Goal: Task Accomplishment & Management: Manage account settings

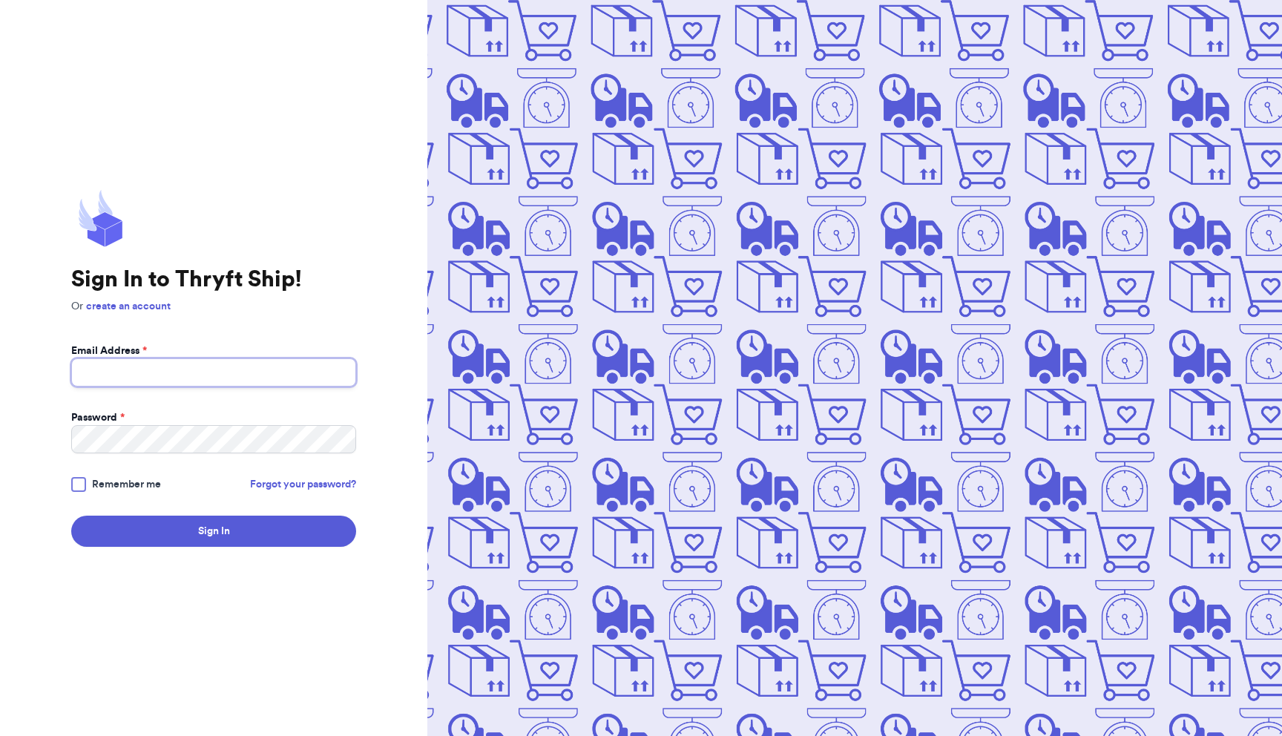
click at [214, 384] on input "Email Address *" at bounding box center [213, 372] width 285 height 28
type input "caityhalbert@gmail.com"
click at [71, 516] on button "Sign In" at bounding box center [213, 531] width 285 height 31
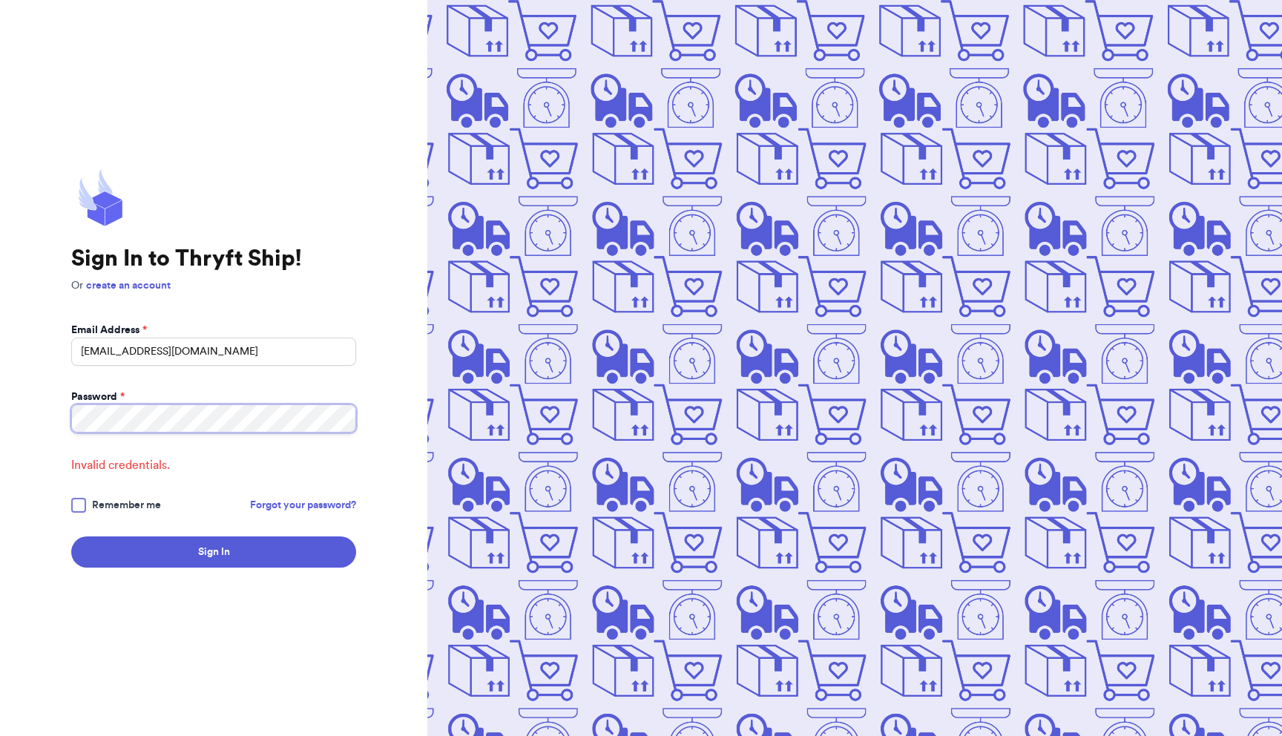
click at [71, 537] on button "Sign In" at bounding box center [213, 552] width 285 height 31
click at [300, 499] on link "Forgot your password?" at bounding box center [303, 505] width 106 height 15
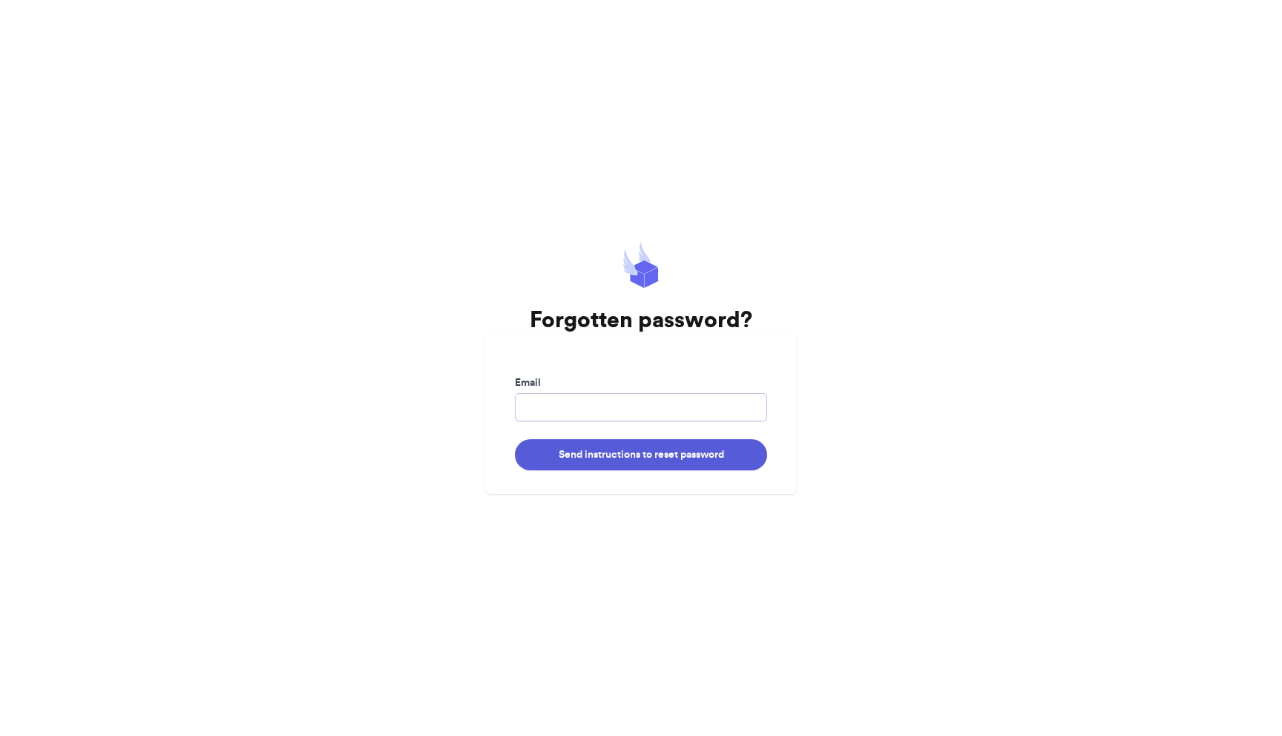
click at [709, 396] on input "Email" at bounding box center [641, 407] width 252 height 28
type input "caityhalbert@gmail.com"
click at [679, 457] on button "Send instructions to reset password" at bounding box center [641, 454] width 252 height 31
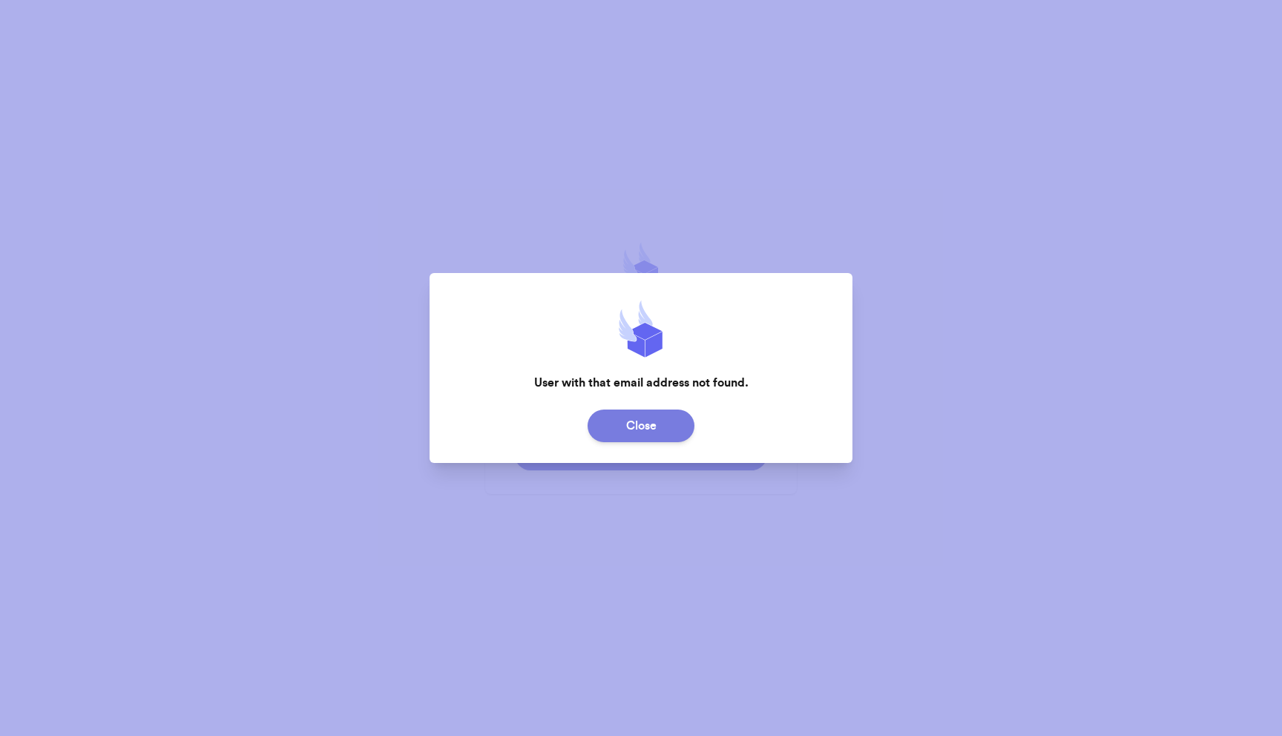
click at [651, 419] on button "Close" at bounding box center [641, 426] width 107 height 33
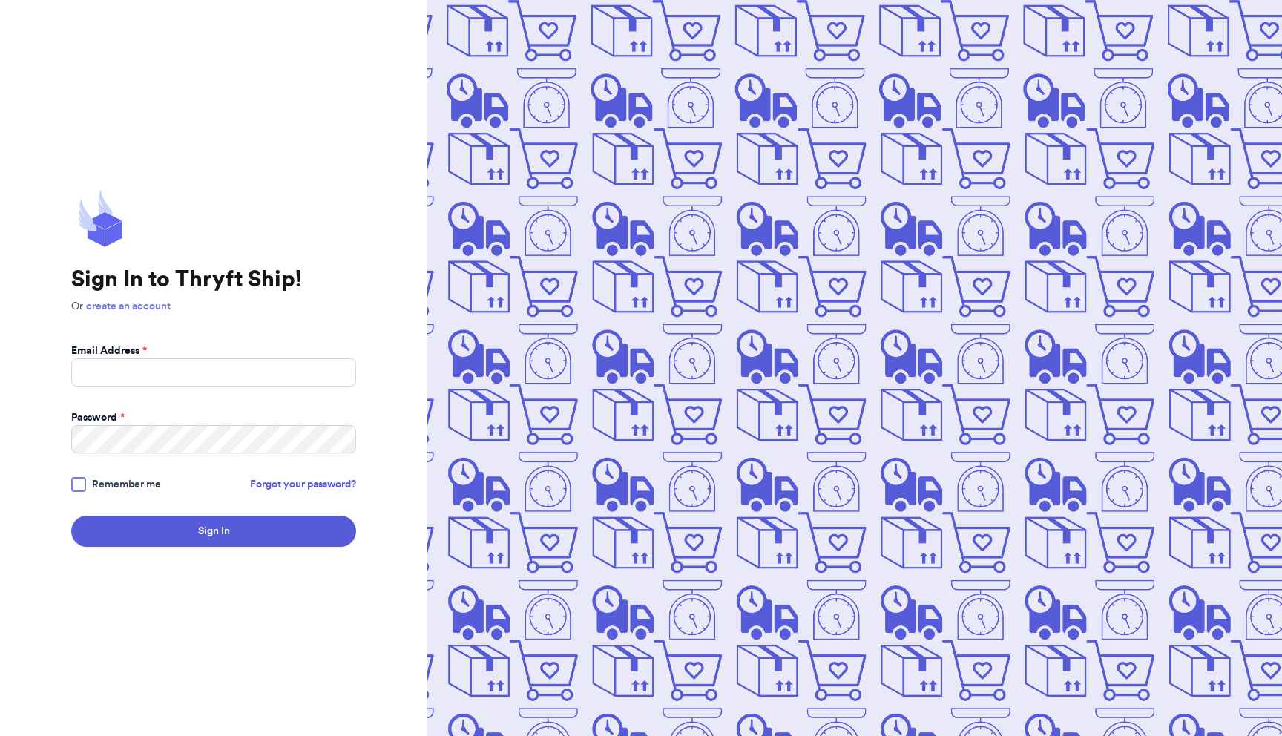
click at [133, 309] on link "create an account" at bounding box center [128, 306] width 85 height 10
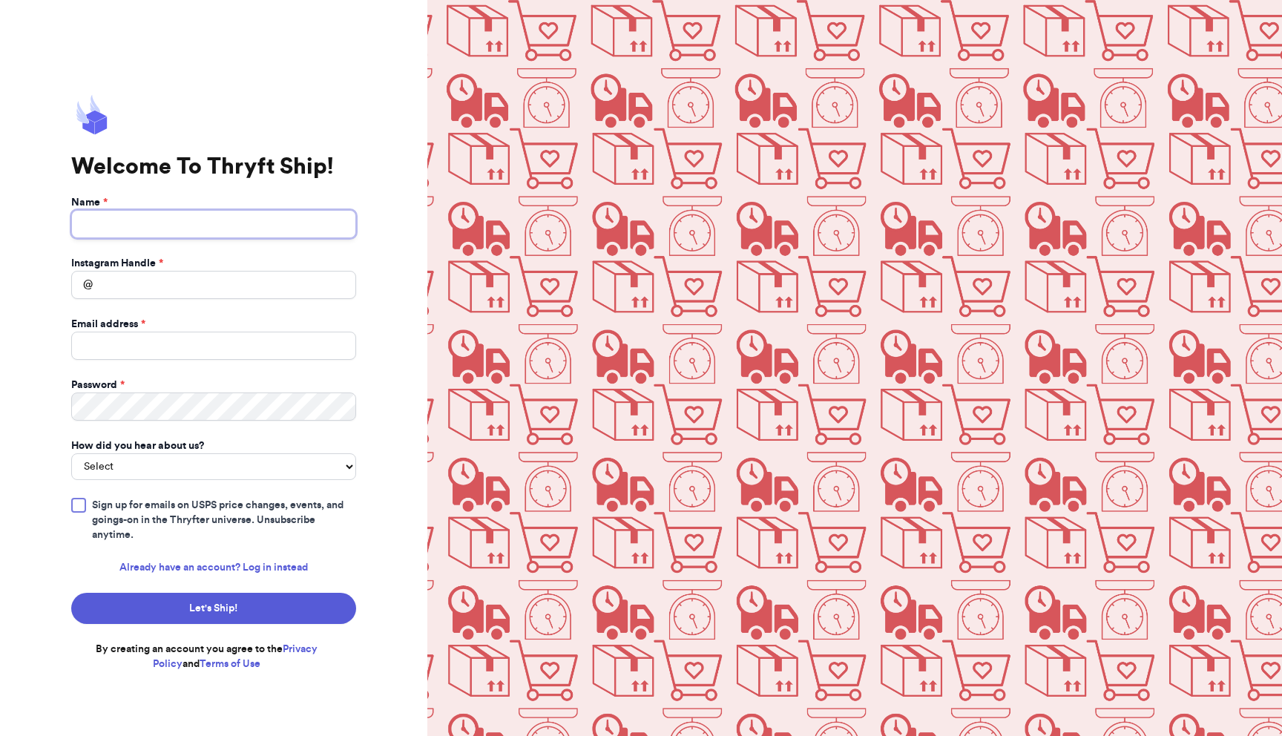
click at [189, 225] on input "Name *" at bounding box center [213, 224] width 285 height 28
type input "Caity Halbert"
click at [174, 289] on input "Instagram Handle *" at bounding box center [213, 285] width 285 height 28
type input "radlandsvintage"
click at [144, 352] on input "Email address *" at bounding box center [213, 346] width 285 height 28
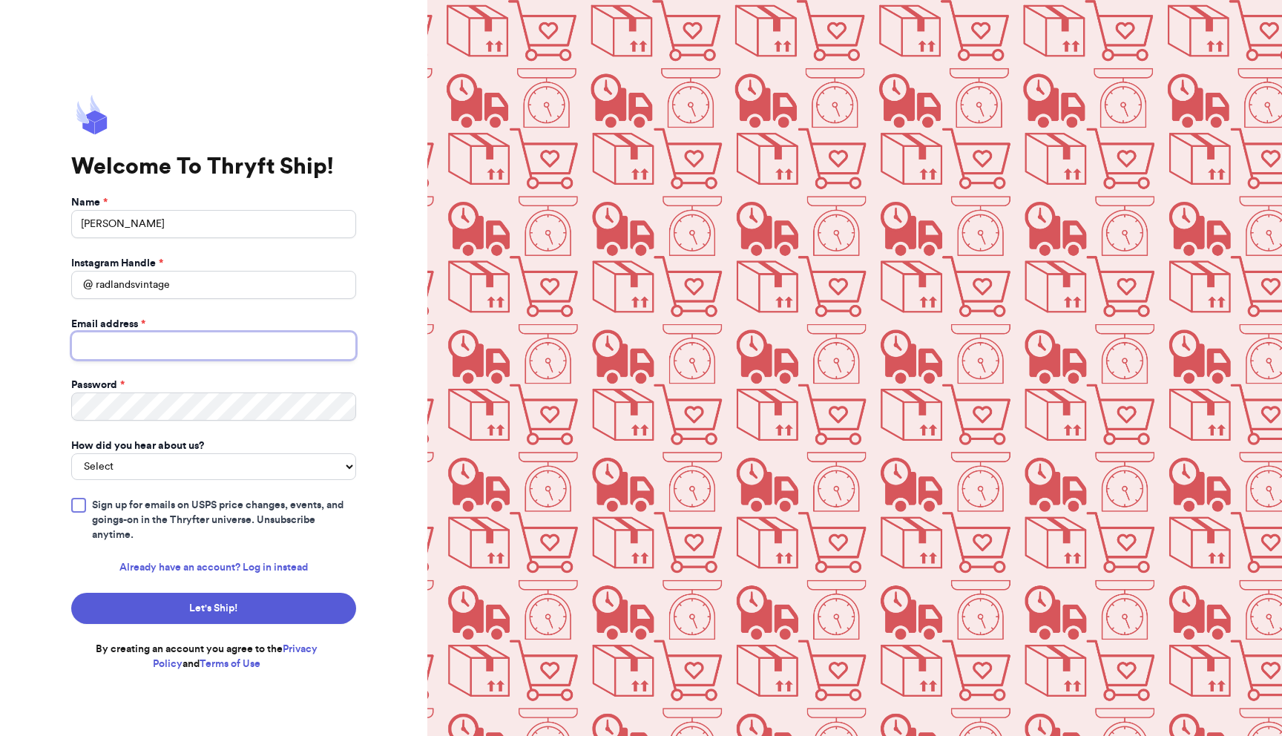
type input "caityhalbert@gmail.com"
click at [147, 470] on select "Select You reached out to me directly I saw another business post about Thryft …" at bounding box center [213, 466] width 285 height 27
select select "bought_from_user"
click at [71, 453] on select "Select You reached out to me directly I saw another business post about Thryft …" at bounding box center [213, 466] width 285 height 27
click at [80, 504] on div at bounding box center [78, 505] width 15 height 15
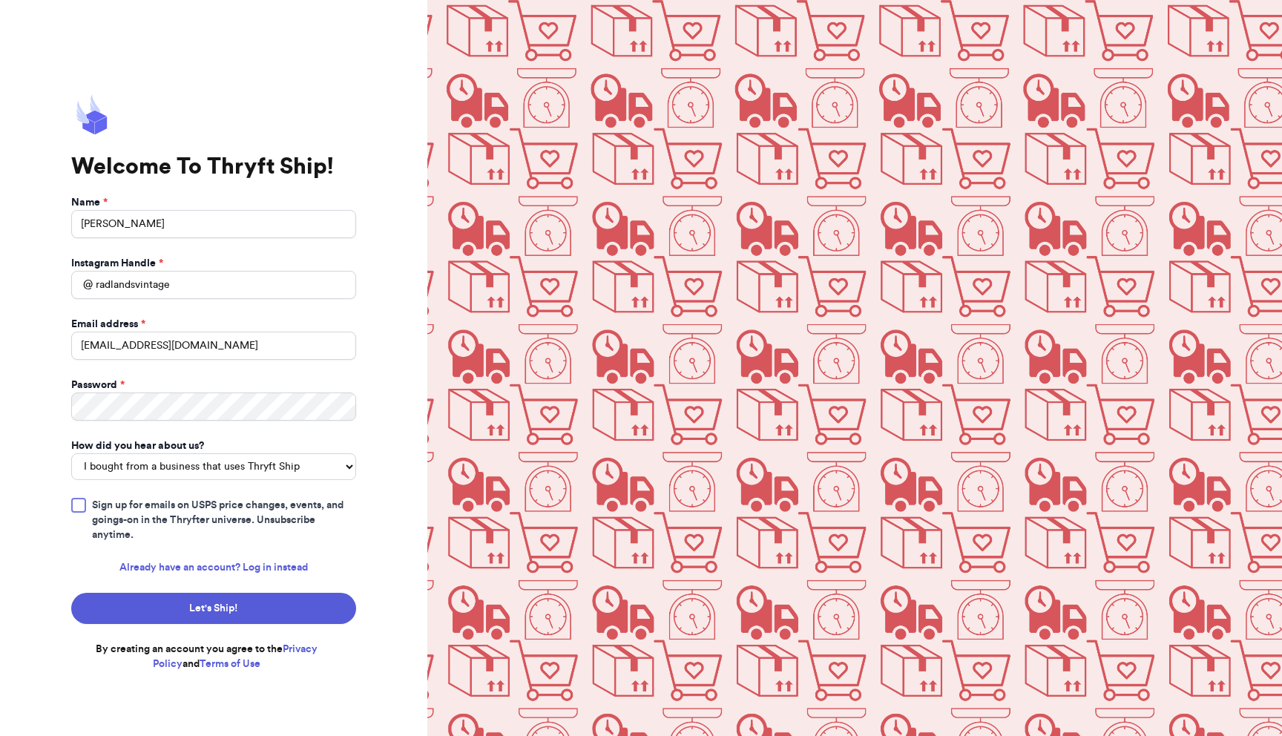
click at [0, 0] on input "Sign up for emails on USPS price changes, events, and goings-on in the Thryfter…" at bounding box center [0, 0] width 0 height 0
click at [207, 611] on button "Let's Ship!" at bounding box center [213, 608] width 285 height 31
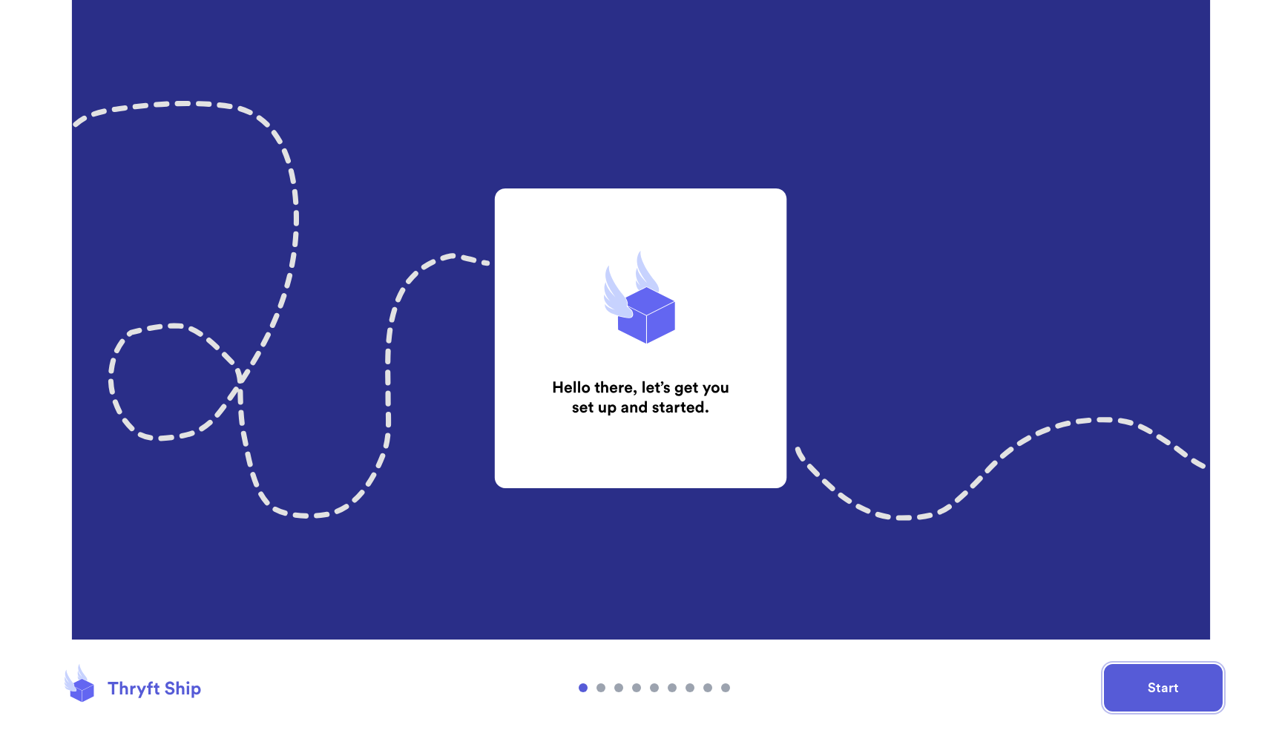
click at [1127, 691] on button "Start" at bounding box center [1163, 687] width 119 height 47
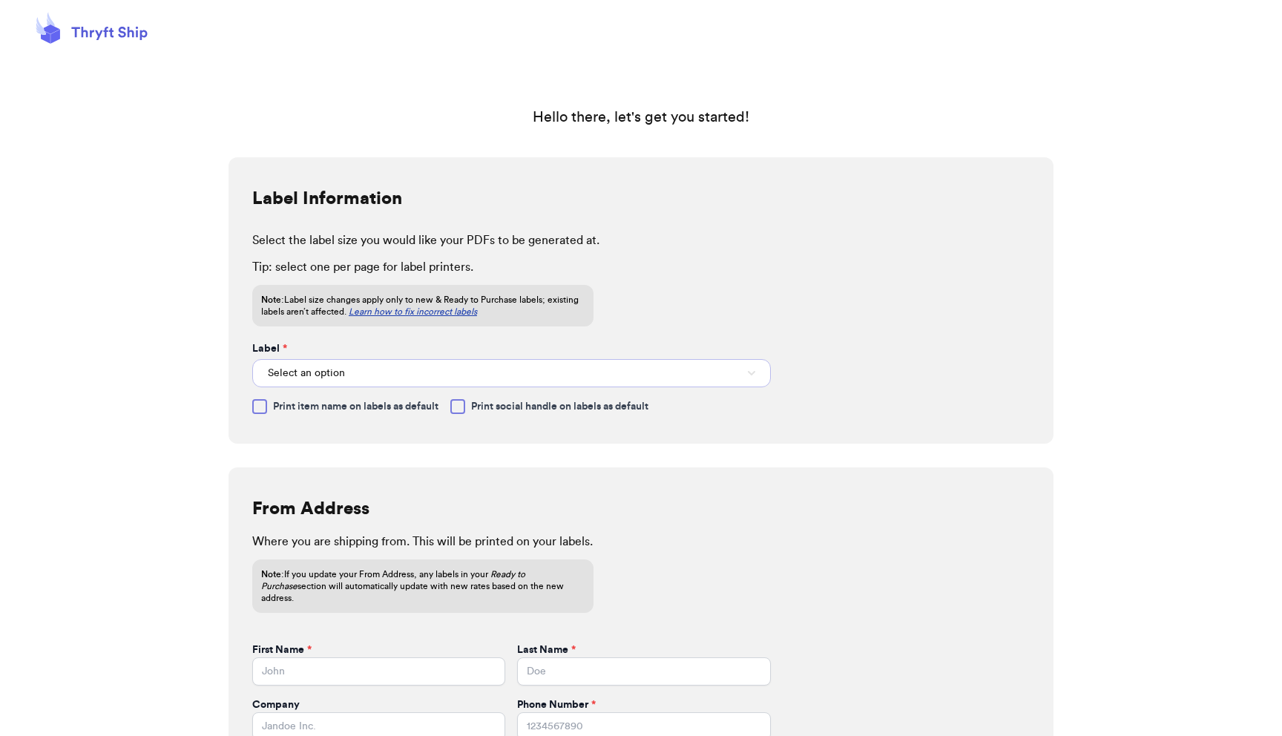
click at [384, 371] on button "Select an option" at bounding box center [511, 373] width 519 height 28
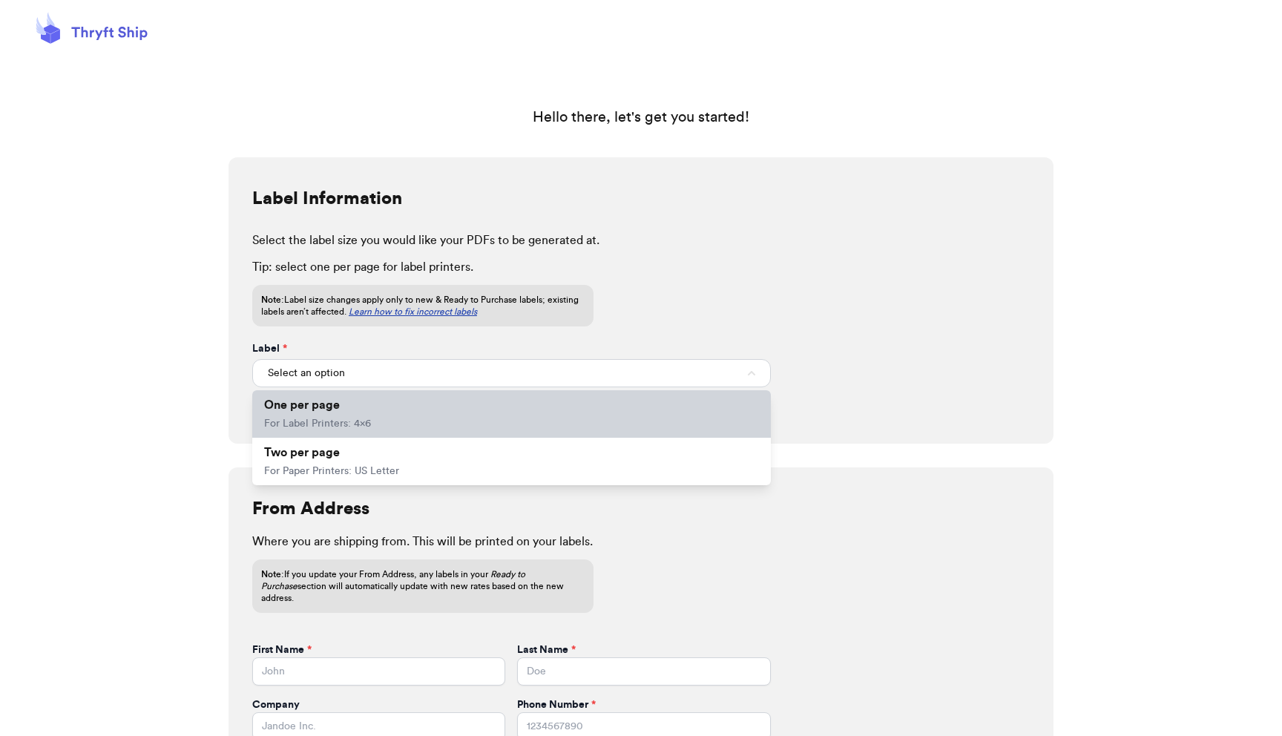
click at [358, 405] on li "One per page For Label Printers: 4x6" at bounding box center [511, 413] width 519 height 47
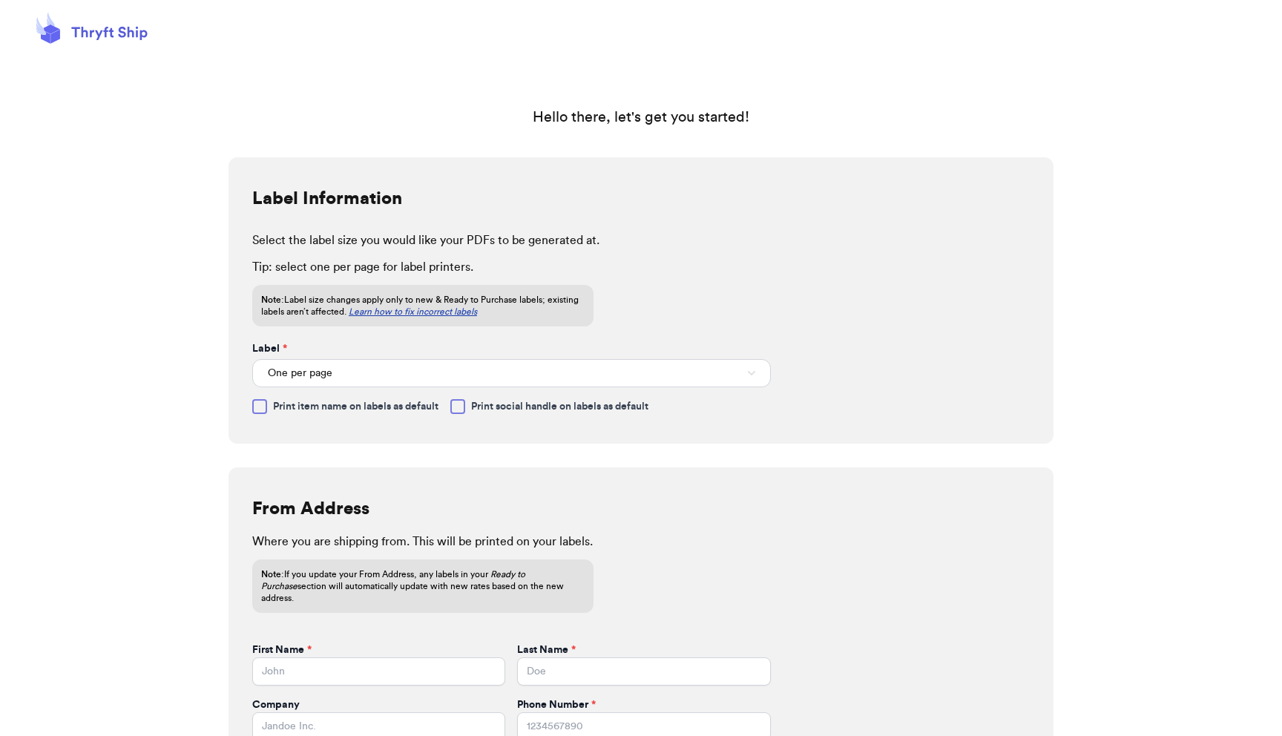
click at [514, 406] on span "Print social handle on labels as default" at bounding box center [559, 406] width 177 height 15
click at [0, 0] on input "Print social handle on labels as default" at bounding box center [0, 0] width 0 height 0
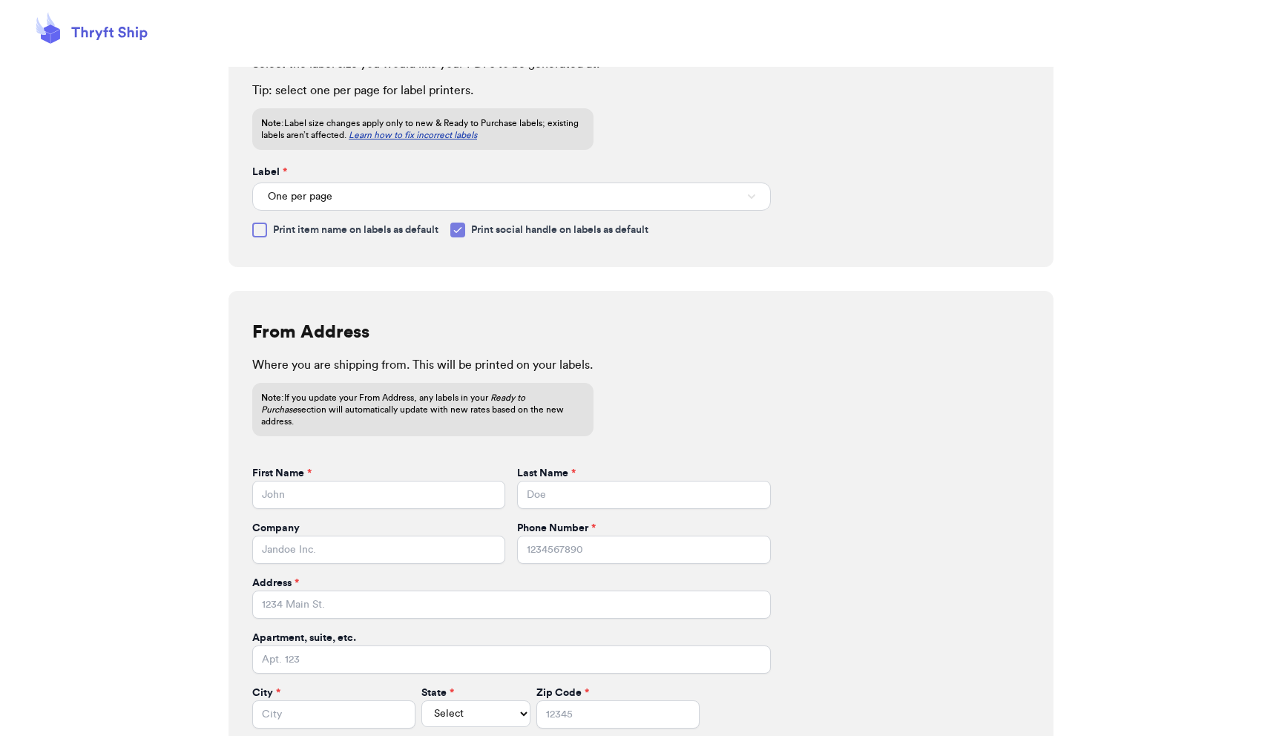
scroll to position [188, 0]
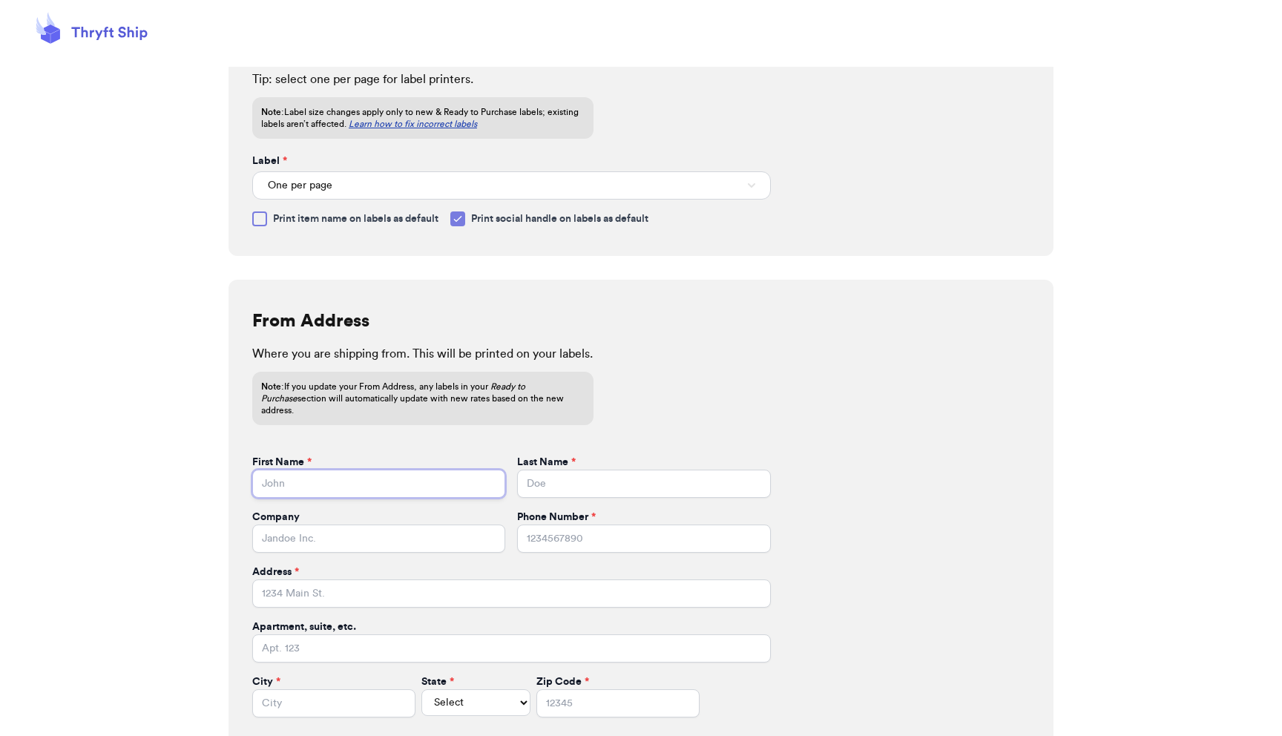
click at [310, 470] on input "First Name *" at bounding box center [378, 484] width 253 height 28
click at [26, 466] on div at bounding box center [107, 370] width 214 height 801
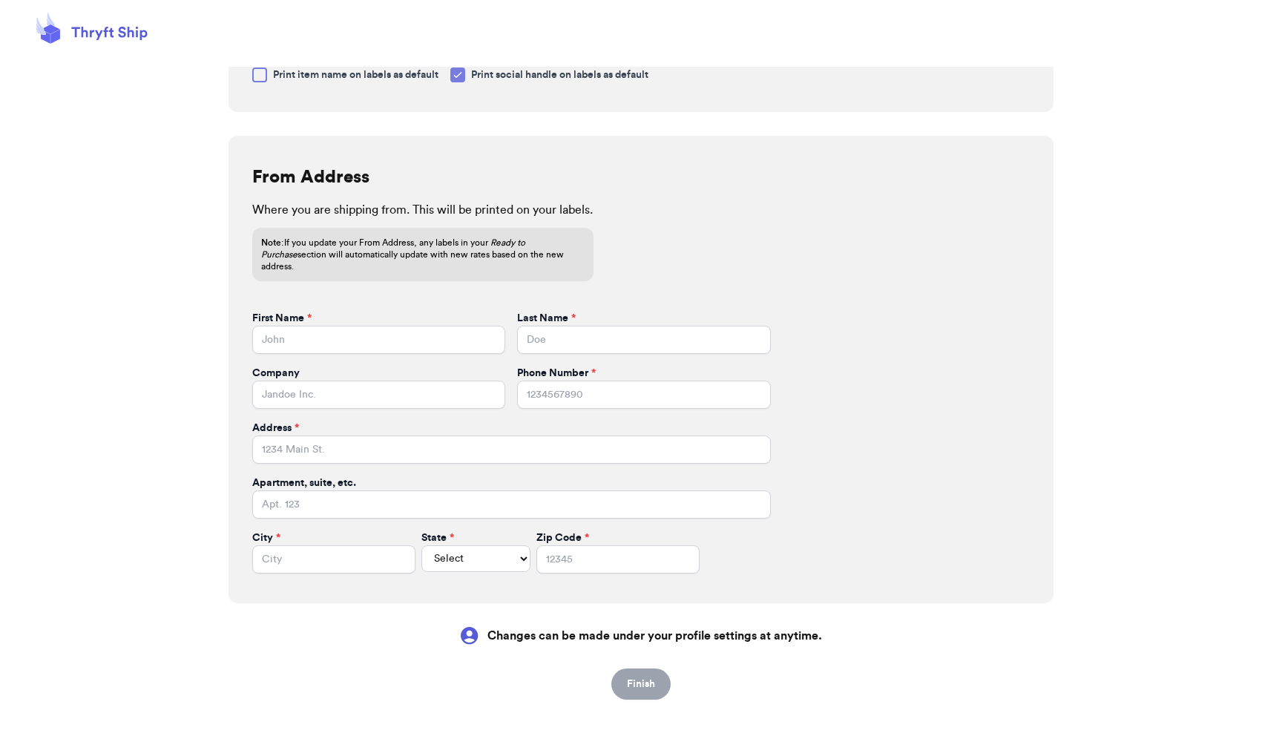
scroll to position [331, 0]
click at [330, 329] on input "First Name *" at bounding box center [378, 341] width 253 height 28
type input "Caity"
type input "[PERSON_NAME]"
type input "[STREET_ADDRESS][PERSON_NAME]"
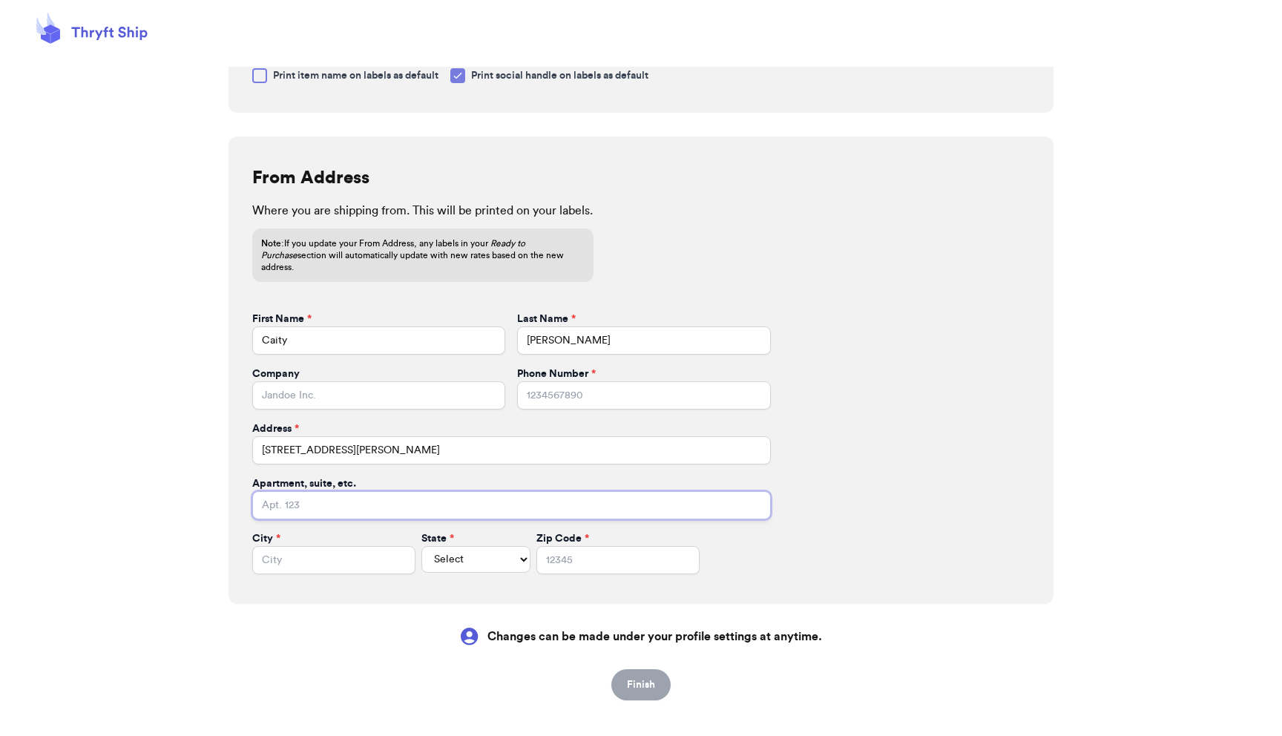
type input "Apt. 5"
type input "Redlands"
select select "CA"
type input "92373"
click at [370, 384] on input "Company" at bounding box center [378, 395] width 253 height 28
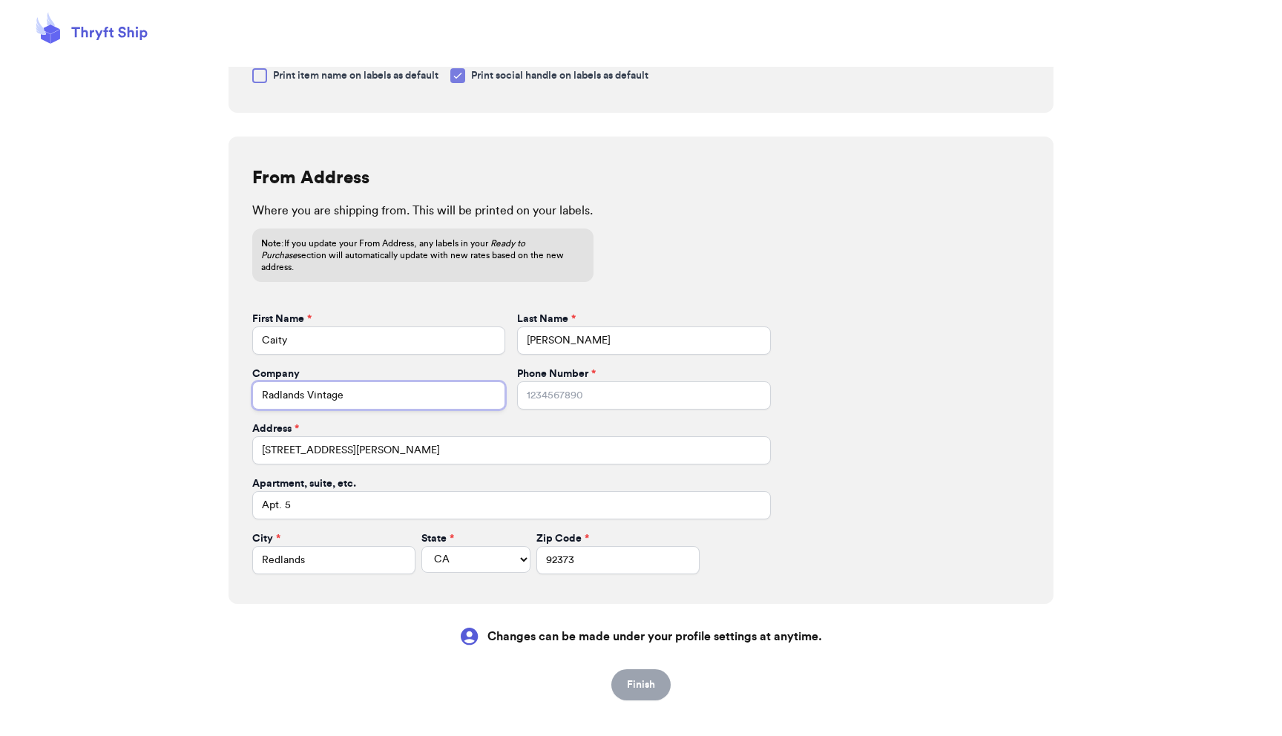
type input "Radlands Vintage"
click at [591, 391] on input "Phone Number *" at bounding box center [643, 395] width 253 height 28
type input "9095575100"
click at [647, 676] on button "Finish" at bounding box center [640, 684] width 59 height 31
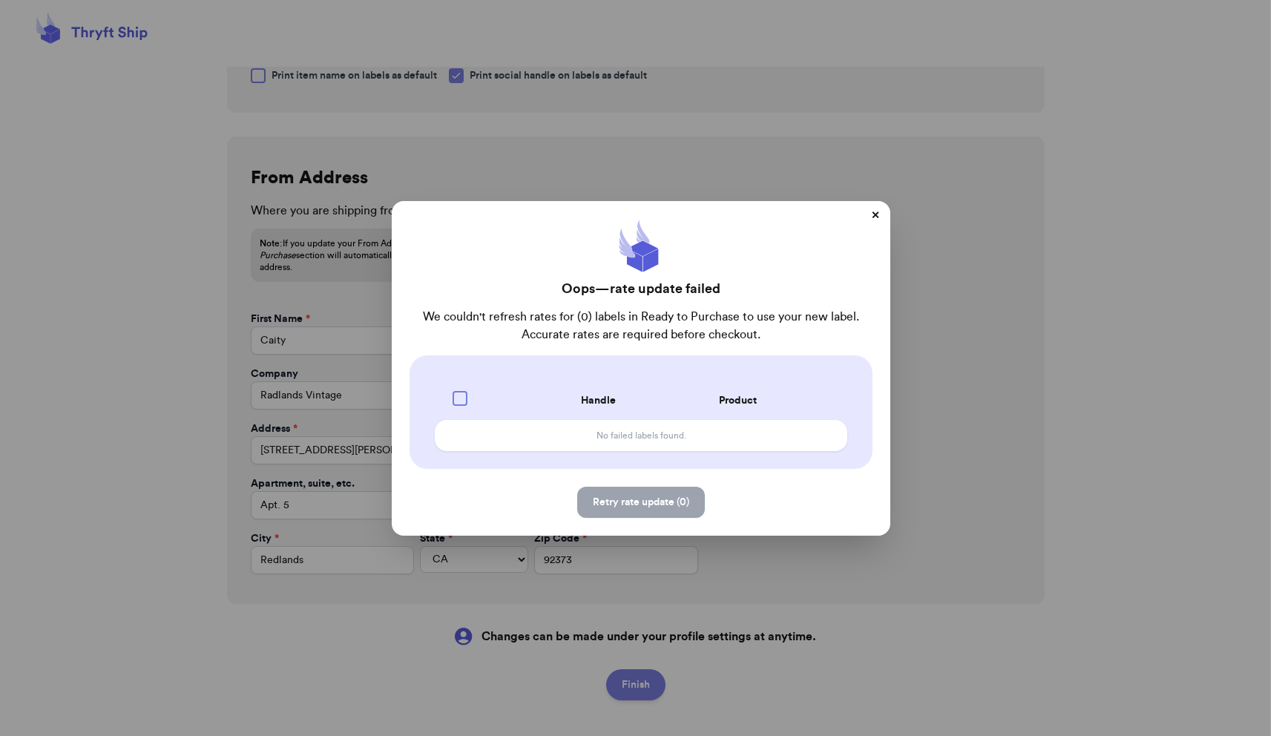
select select
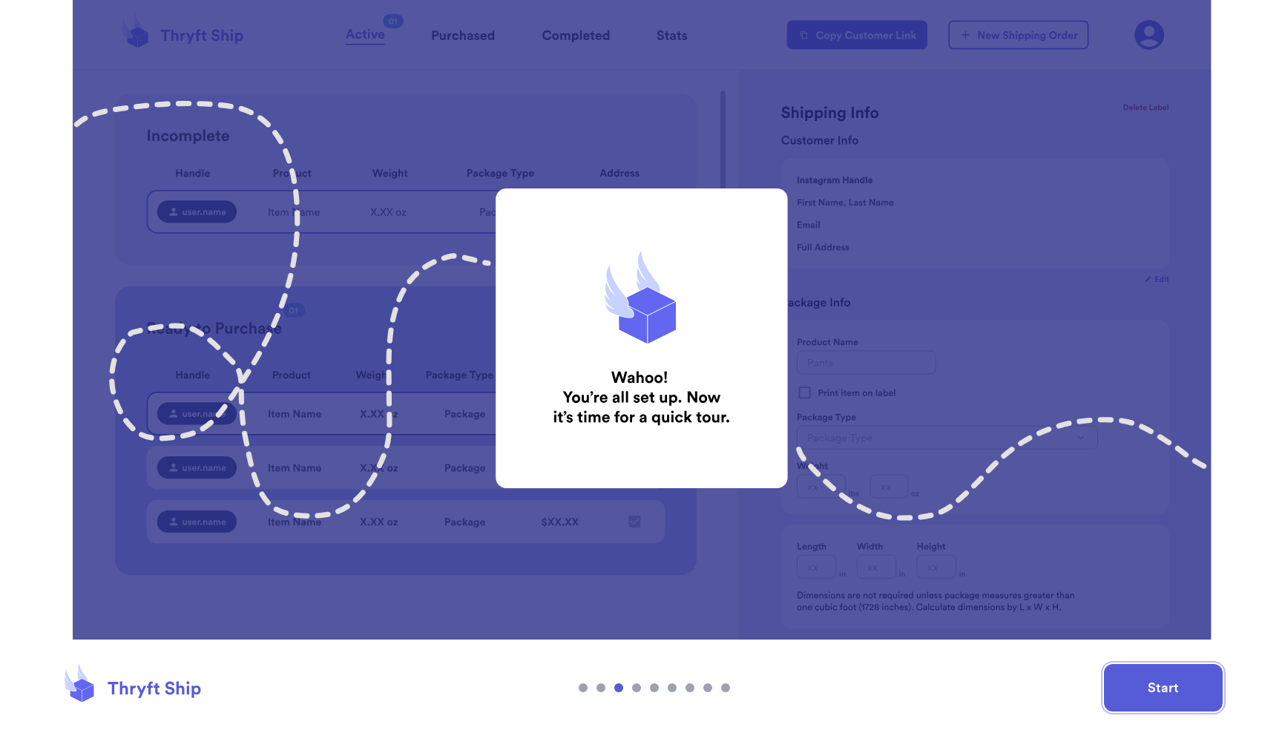
click at [1190, 670] on button "Start" at bounding box center [1163, 687] width 119 height 47
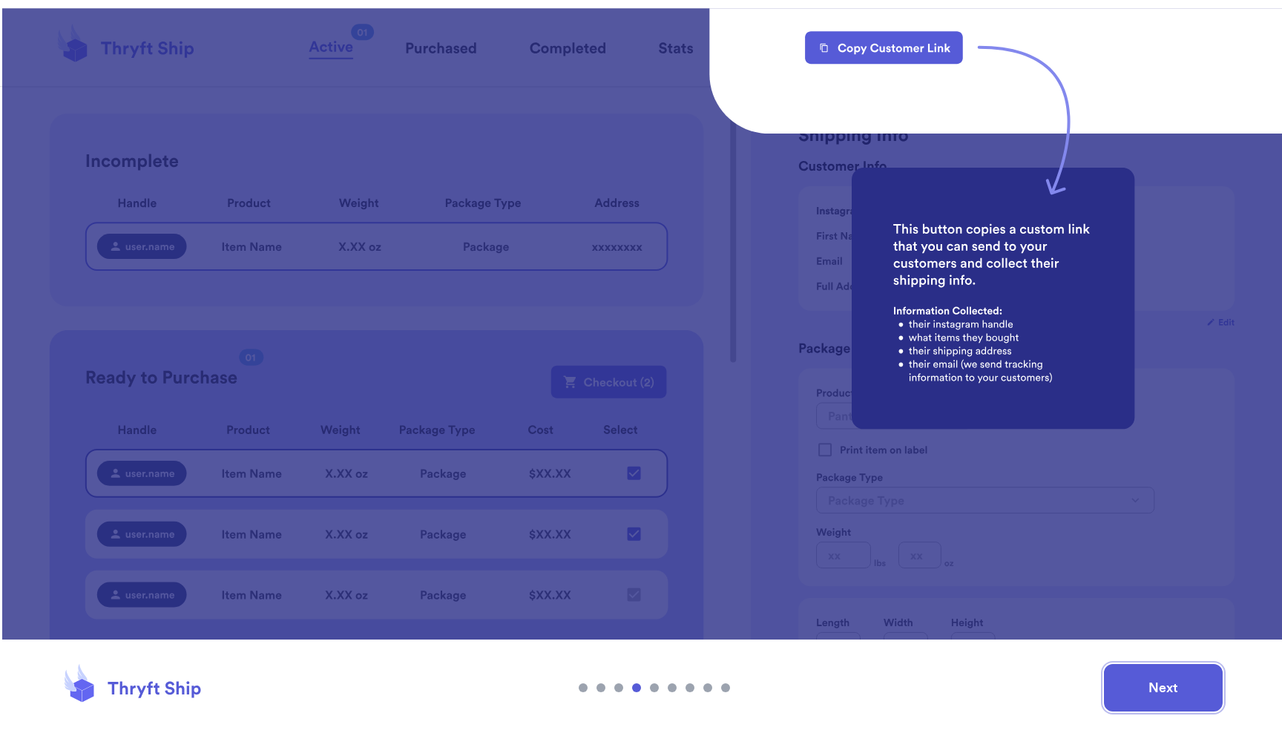
click at [1194, 698] on button "Next" at bounding box center [1163, 687] width 119 height 47
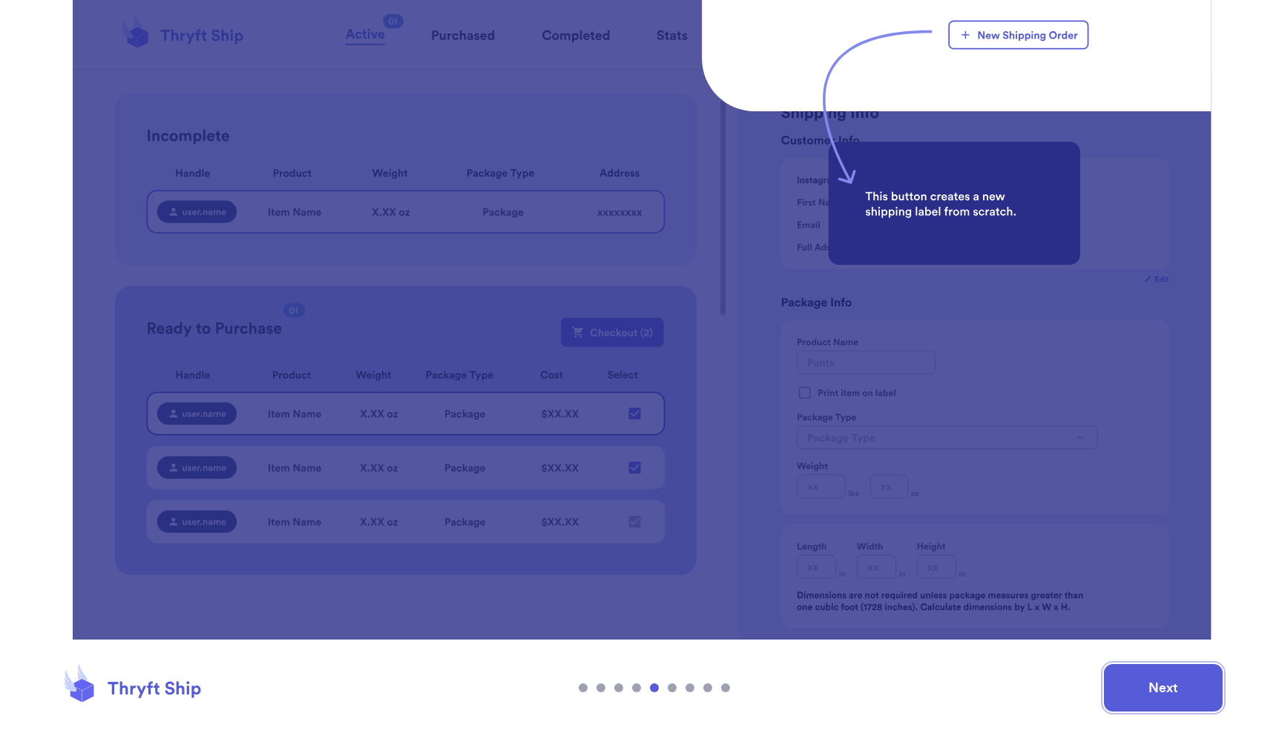
click at [1194, 698] on button "Next" at bounding box center [1163, 687] width 119 height 47
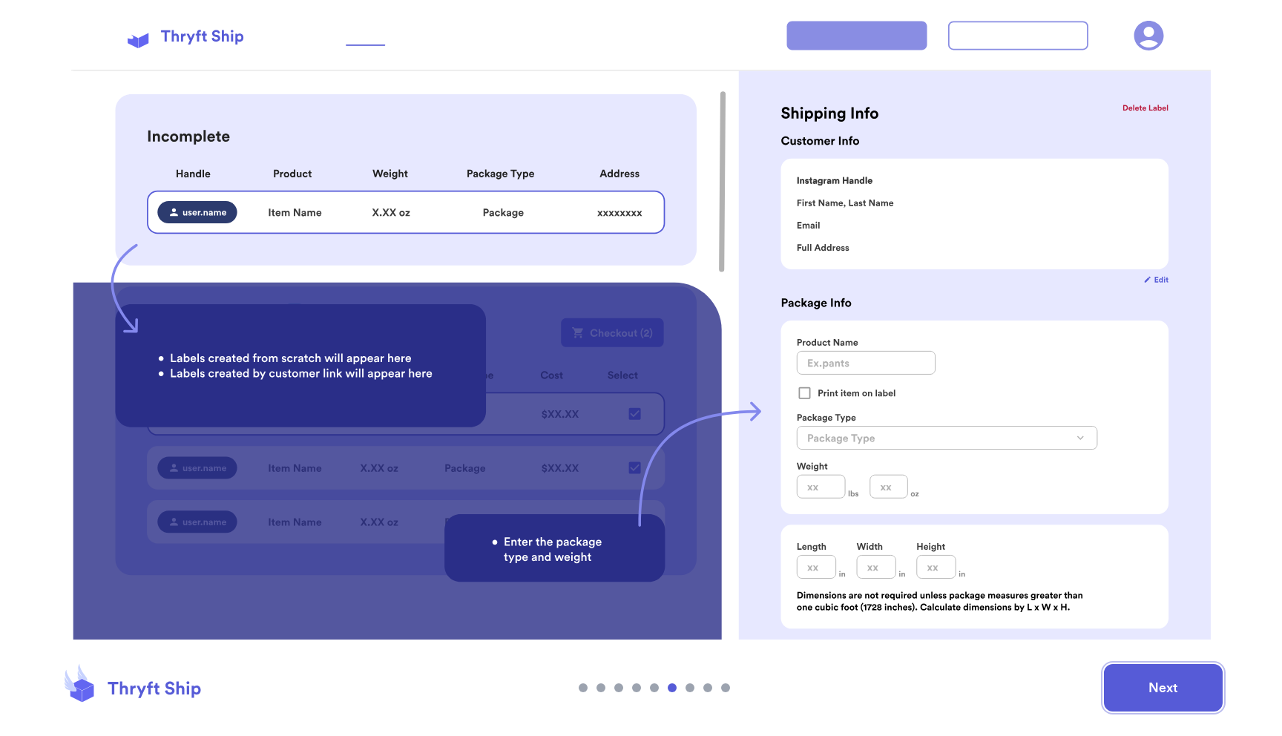
click at [1194, 698] on button "Next" at bounding box center [1163, 687] width 119 height 47
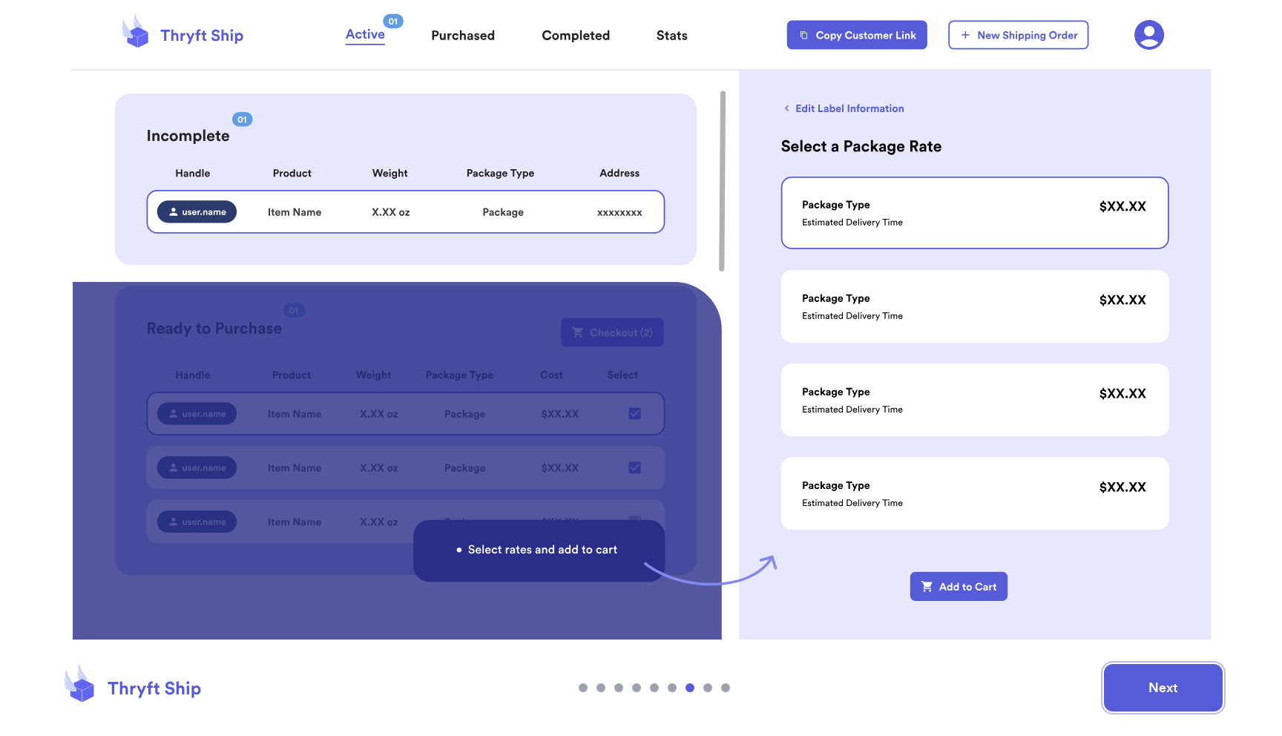
click at [1194, 698] on button "Next" at bounding box center [1163, 687] width 119 height 47
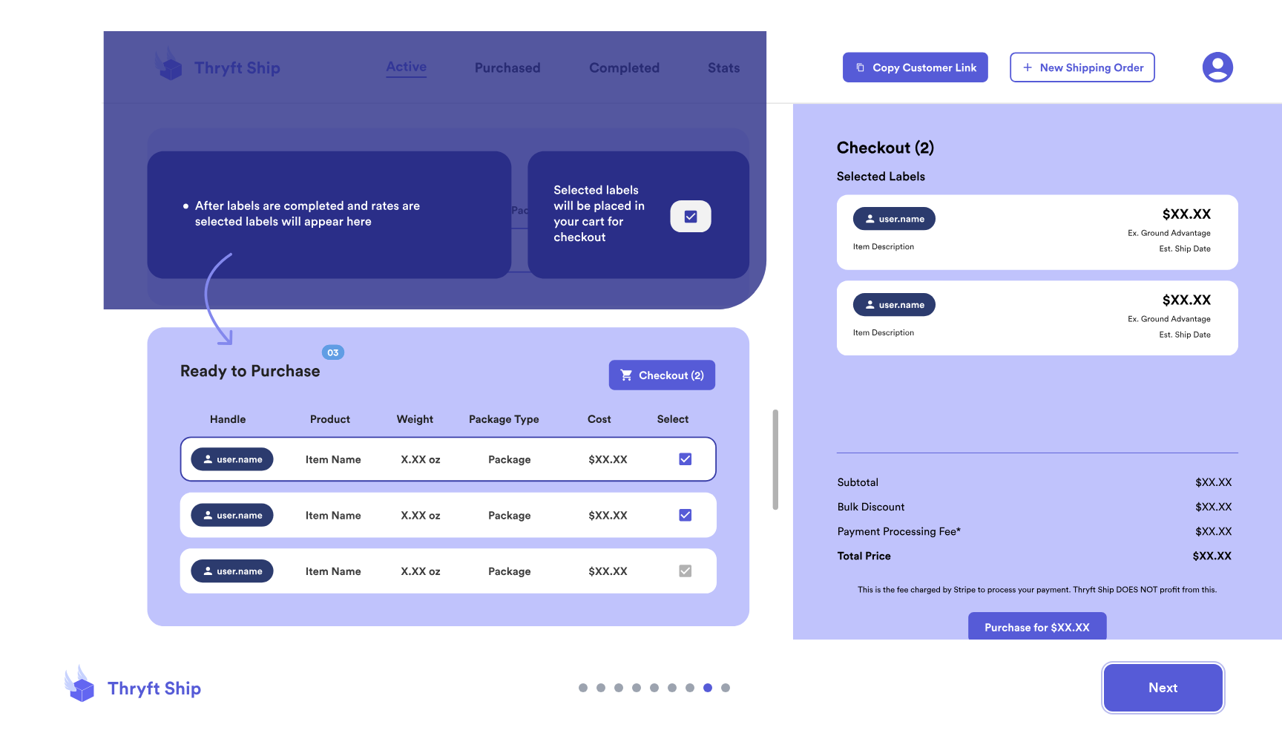
click at [1194, 699] on button "Next" at bounding box center [1163, 687] width 119 height 47
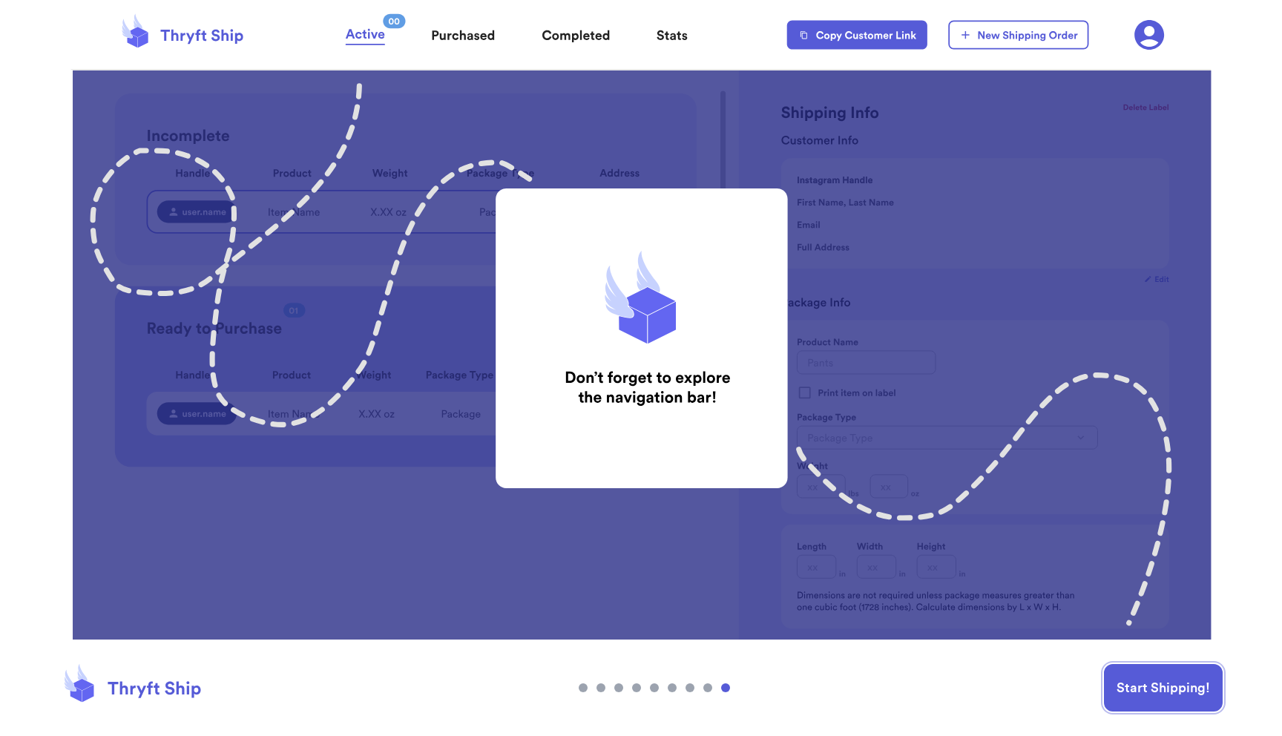
click at [1194, 699] on button "Start Shipping!" at bounding box center [1163, 687] width 119 height 47
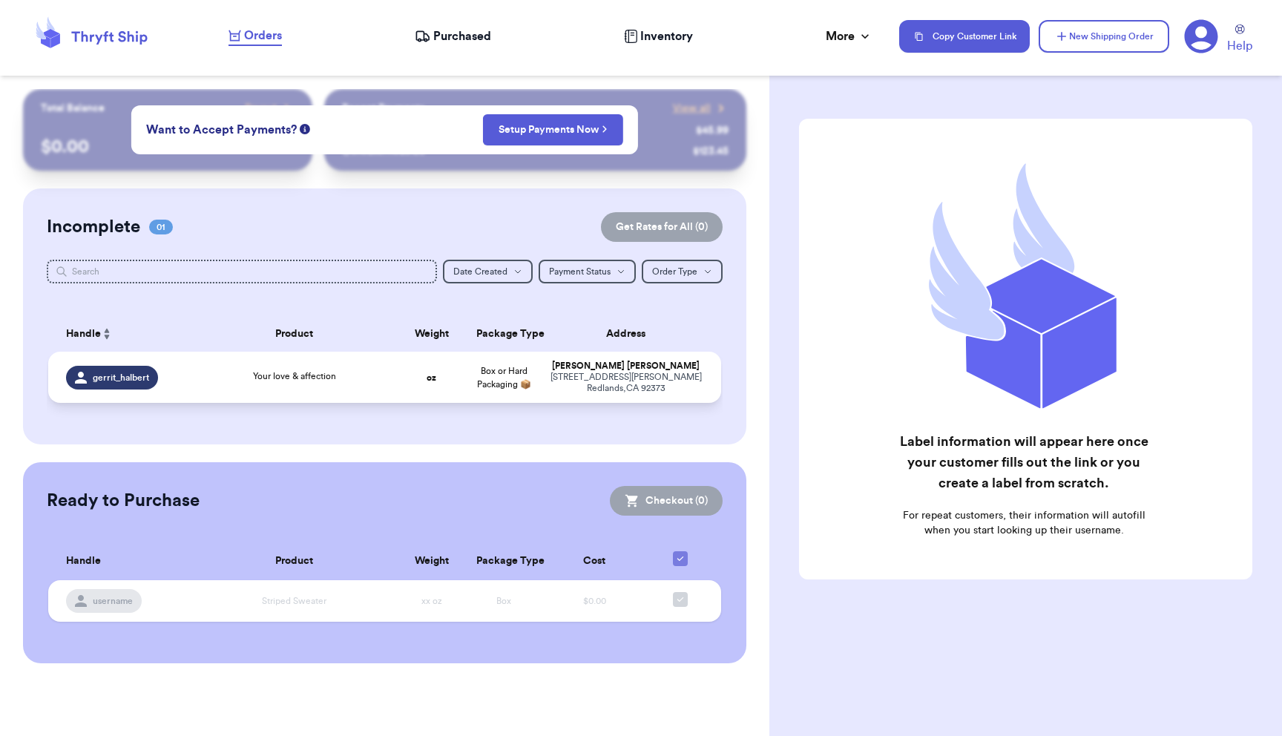
click at [240, 381] on div "Your love & affection" at bounding box center [294, 378] width 185 height 16
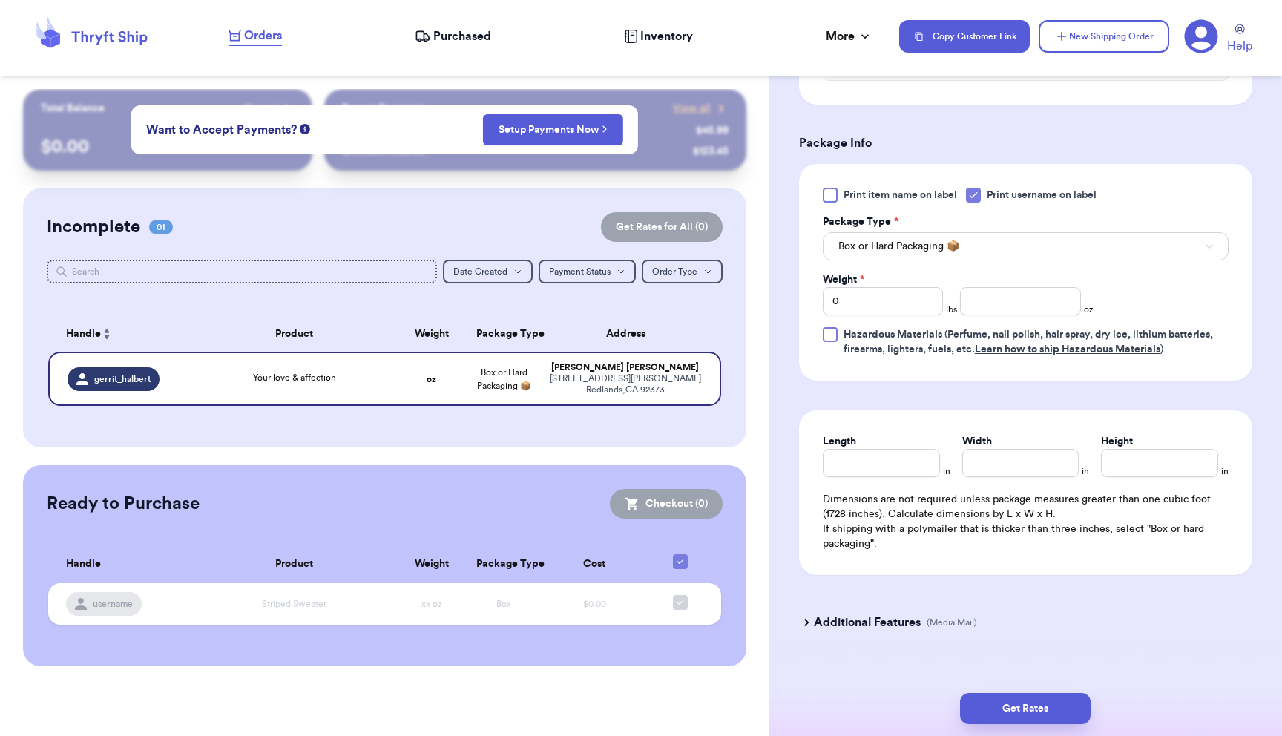
scroll to position [600, 0]
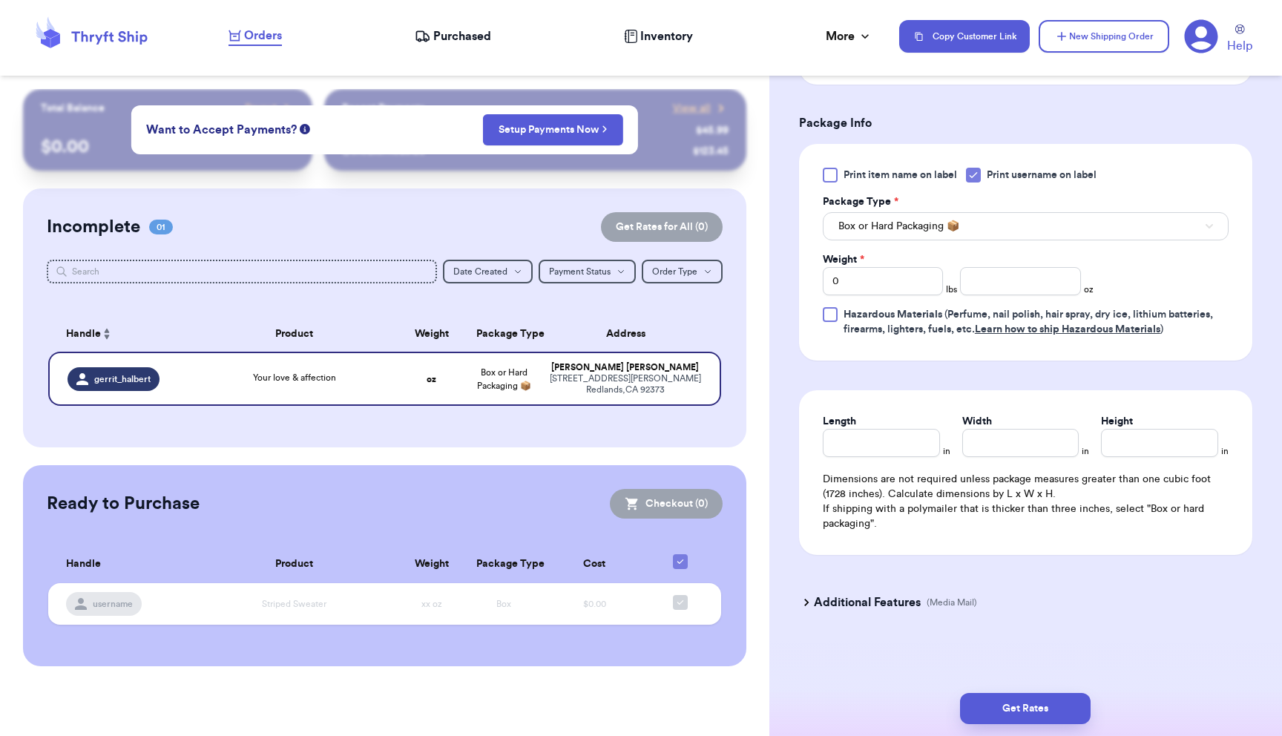
click at [852, 601] on h3 "Additional Features" at bounding box center [867, 603] width 107 height 18
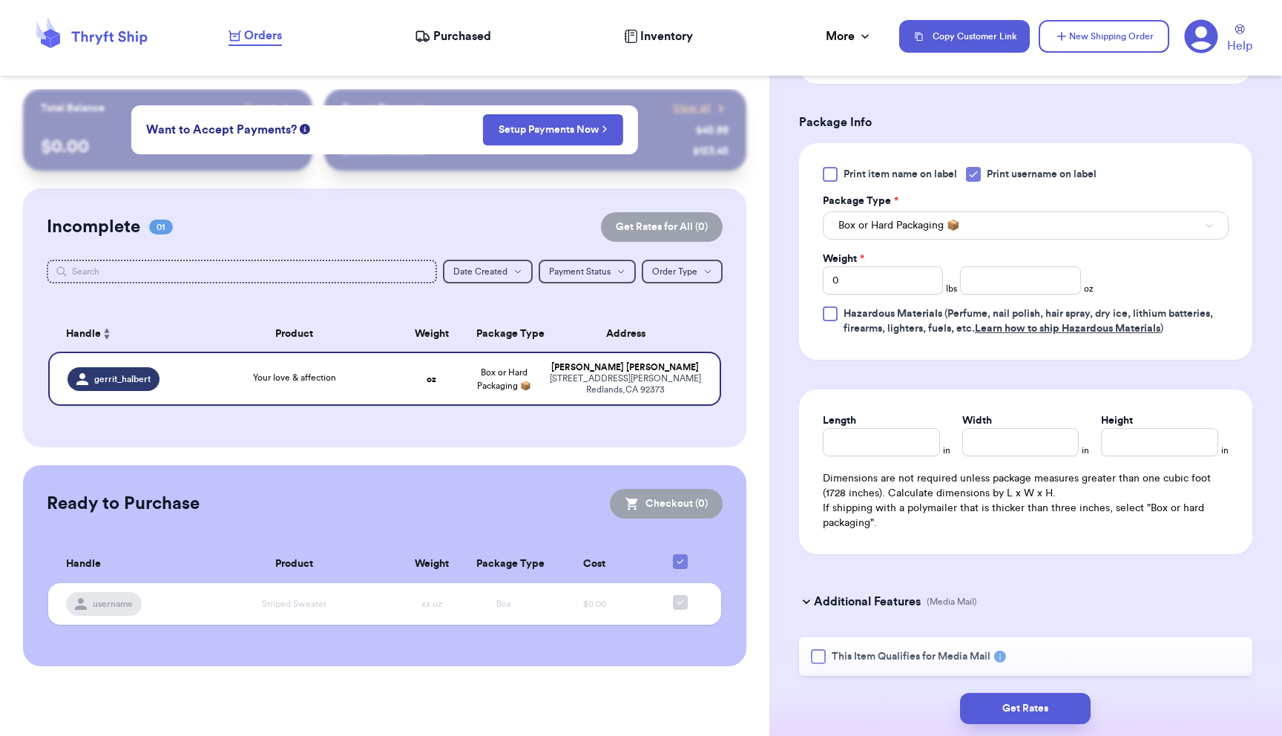
click at [853, 601] on h3 "Additional Features" at bounding box center [867, 602] width 107 height 18
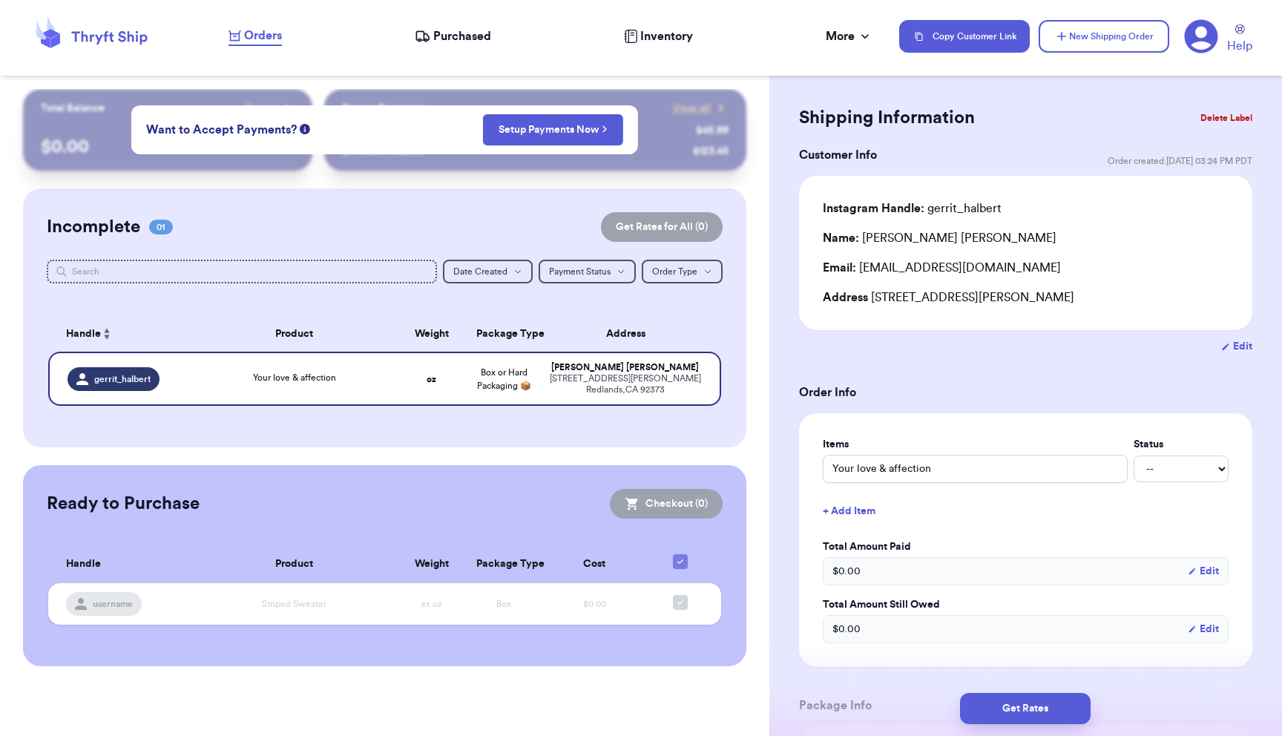
scroll to position [0, 0]
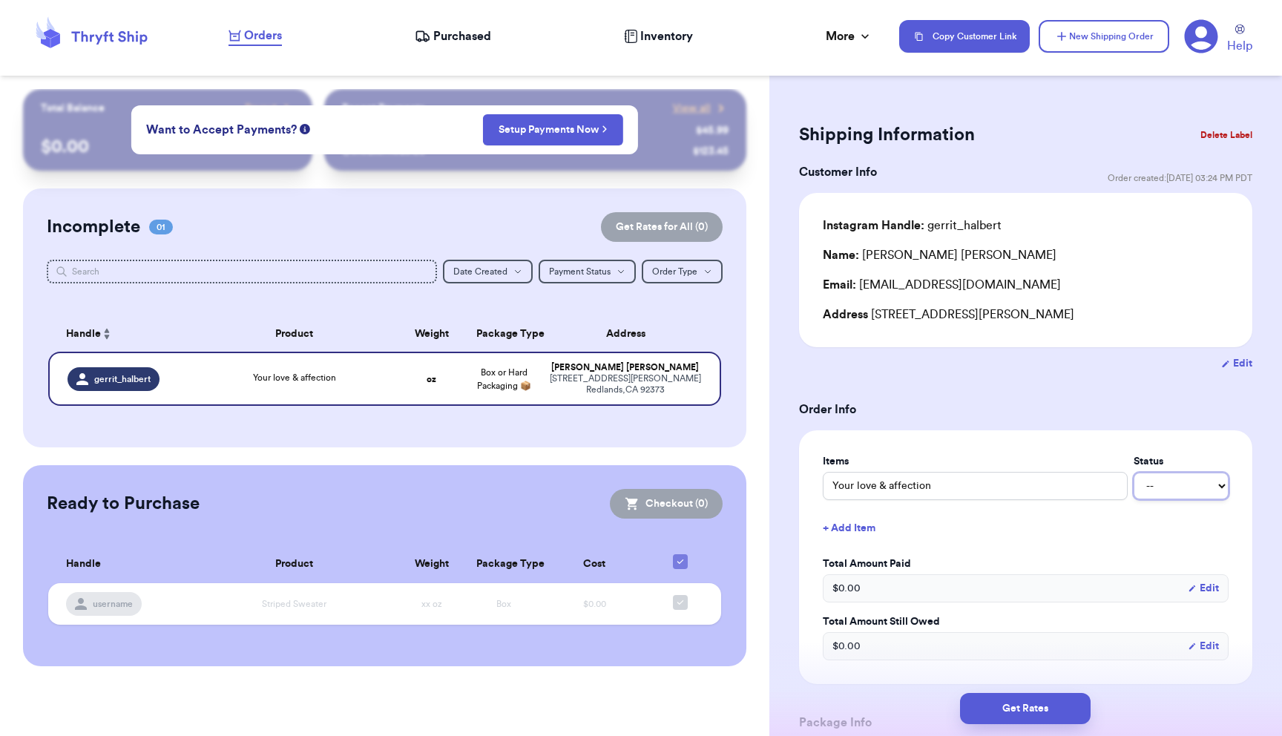
click at [1198, 496] on select "-- Paid Owes" at bounding box center [1181, 486] width 95 height 27
click at [1134, 473] on select "-- Paid Owes" at bounding box center [1181, 486] width 95 height 27
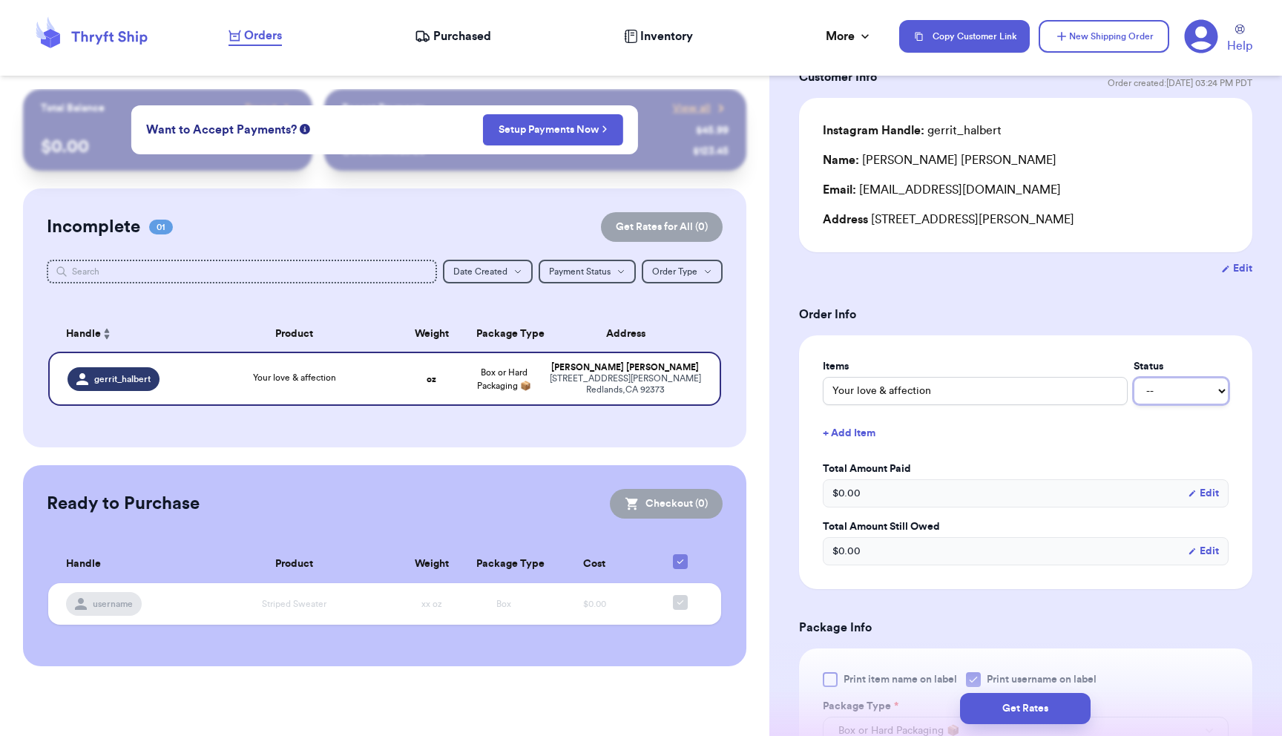
scroll to position [96, 0]
click at [1207, 487] on button "Edit" at bounding box center [1203, 492] width 31 height 15
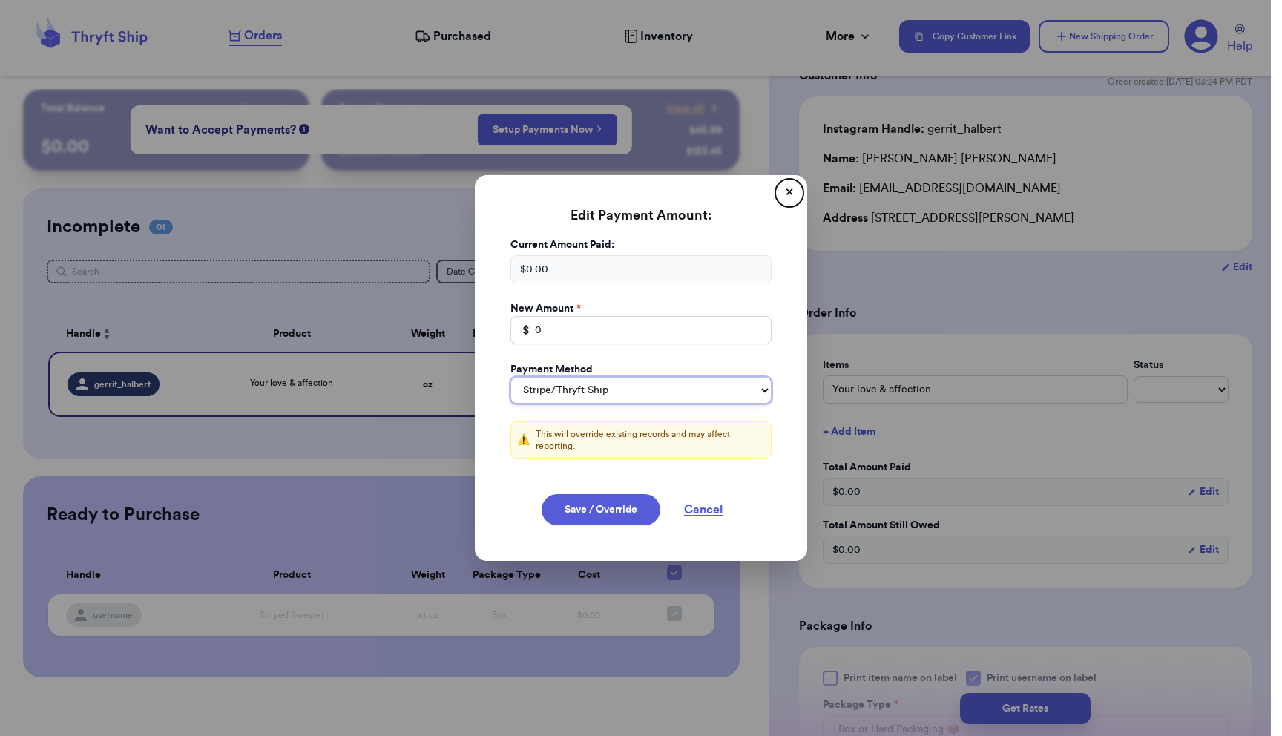
click at [704, 388] on select "Stripe/Thryft Ship Venmo Cash App PayPal Zelle Cash Other" at bounding box center [641, 390] width 261 height 27
click at [511, 377] on select "Stripe/Thryft Ship Venmo Cash App PayPal Zelle Cash Other" at bounding box center [641, 390] width 261 height 27
click at [783, 194] on button "✕" at bounding box center [790, 193] width 24 height 24
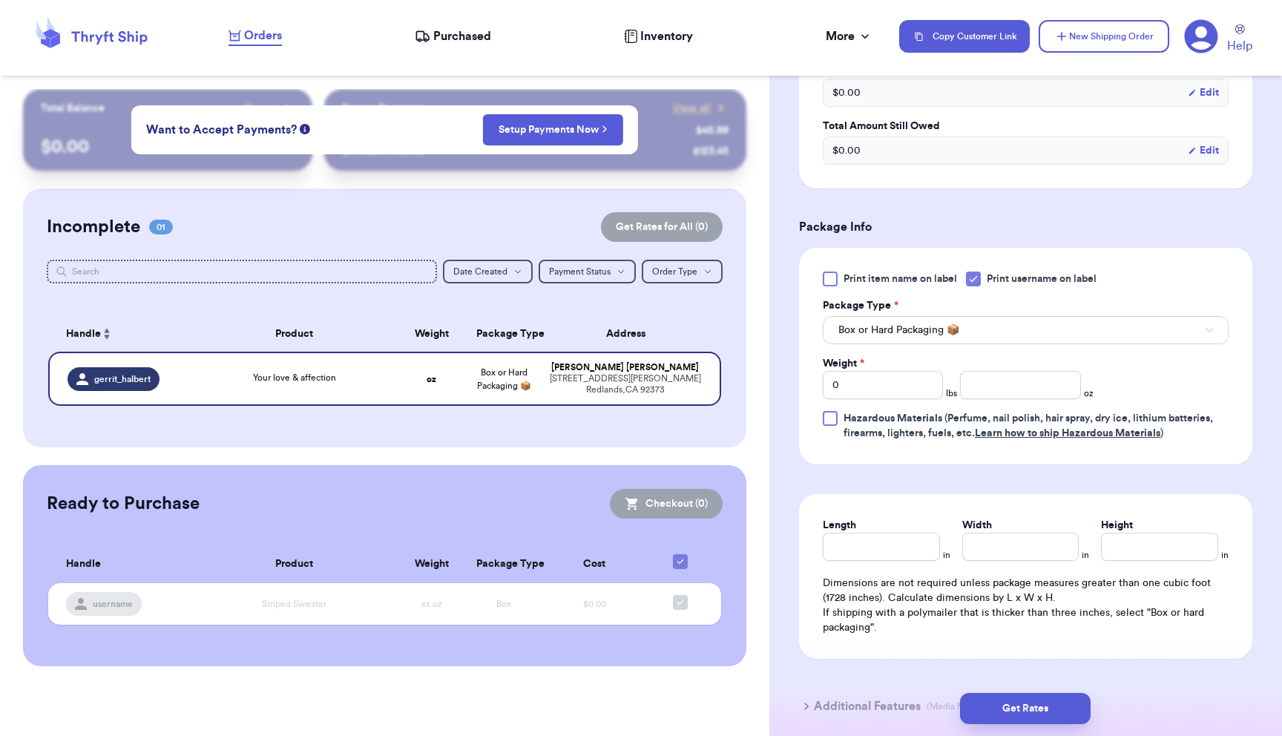
scroll to position [493, 0]
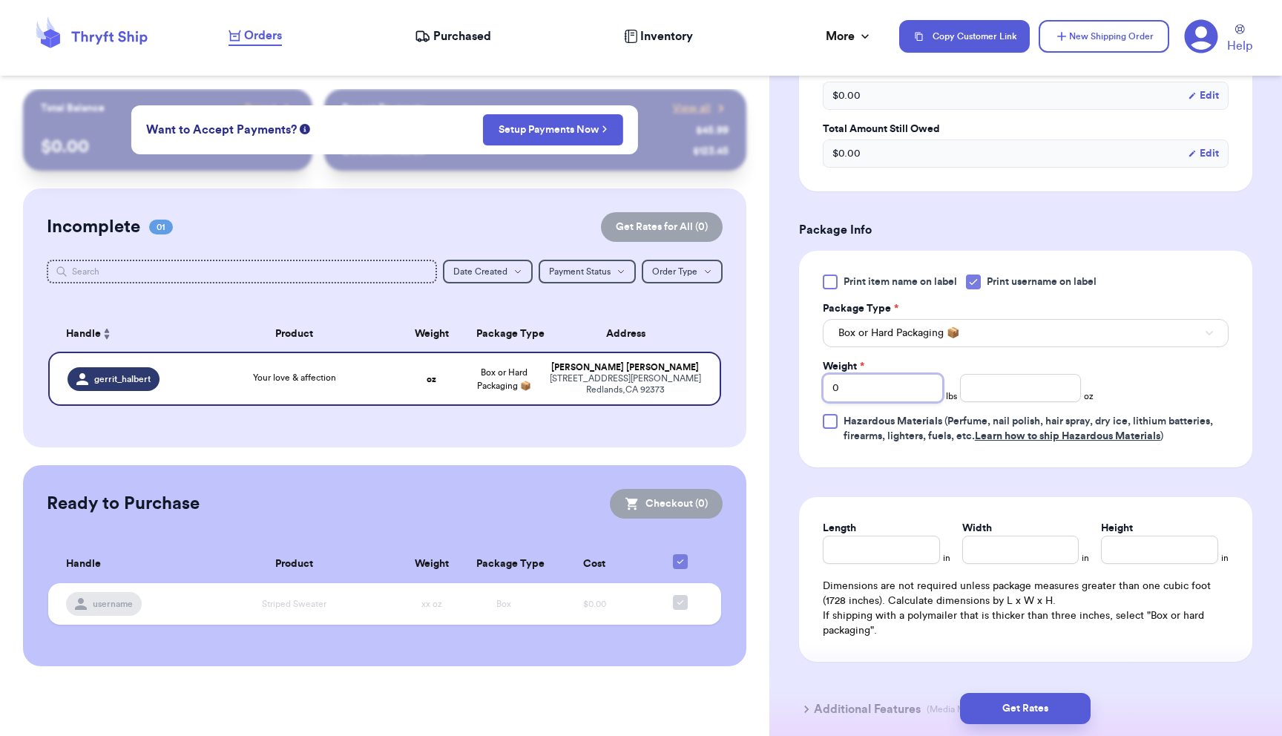
click at [873, 396] on input "0" at bounding box center [883, 388] width 120 height 28
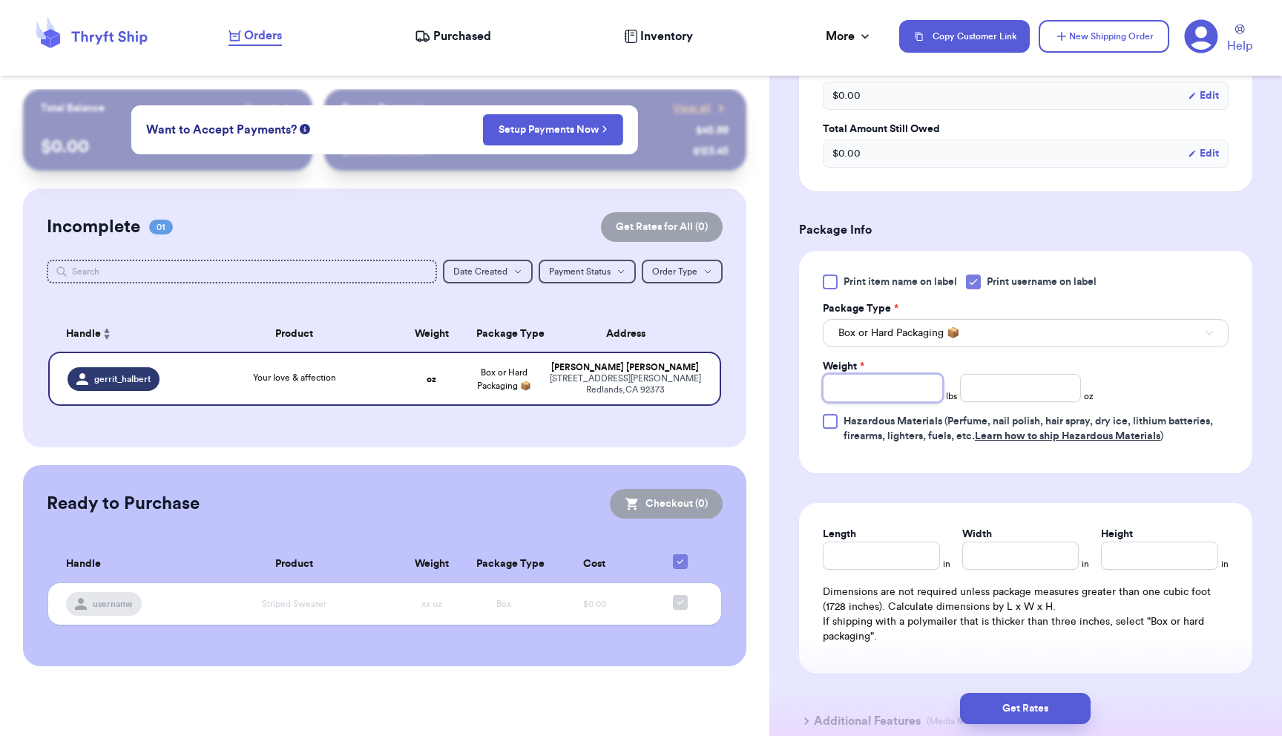
type input "2"
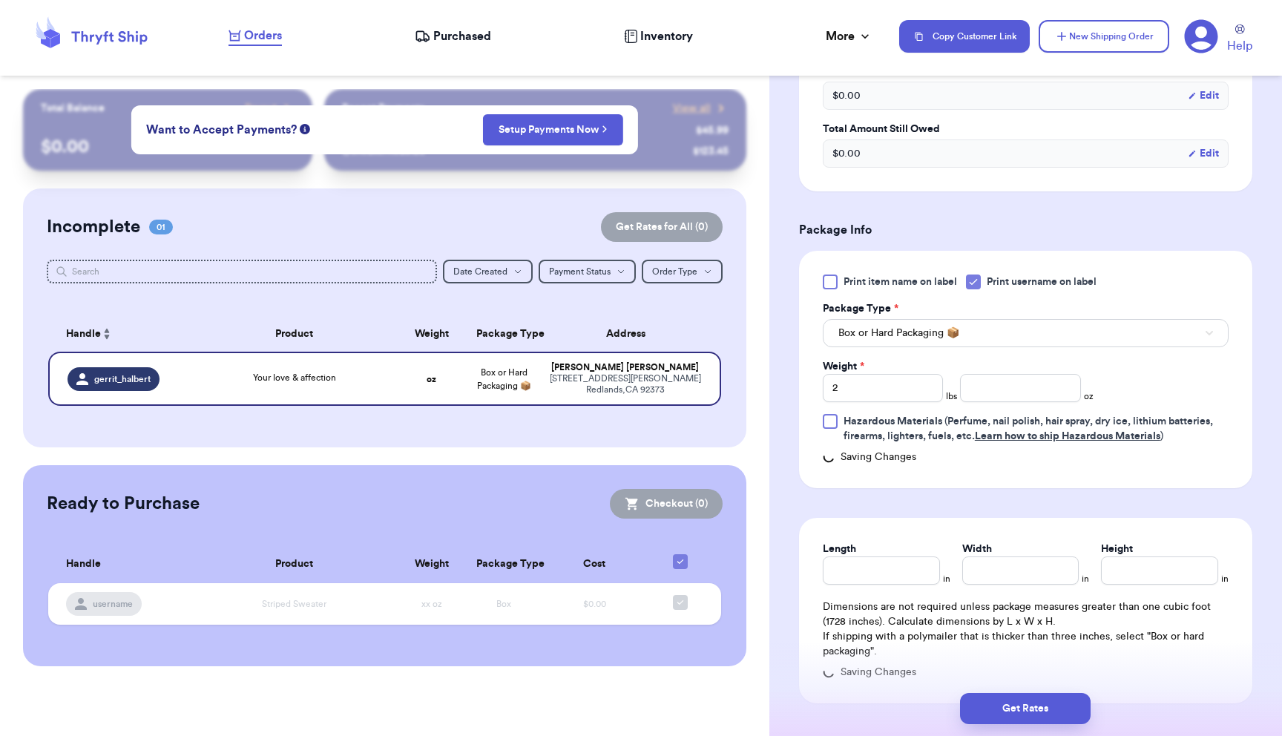
click at [928, 461] on div "Print item name on label Print username on label Package Type * Box or Hard Pac…" at bounding box center [1025, 369] width 453 height 237
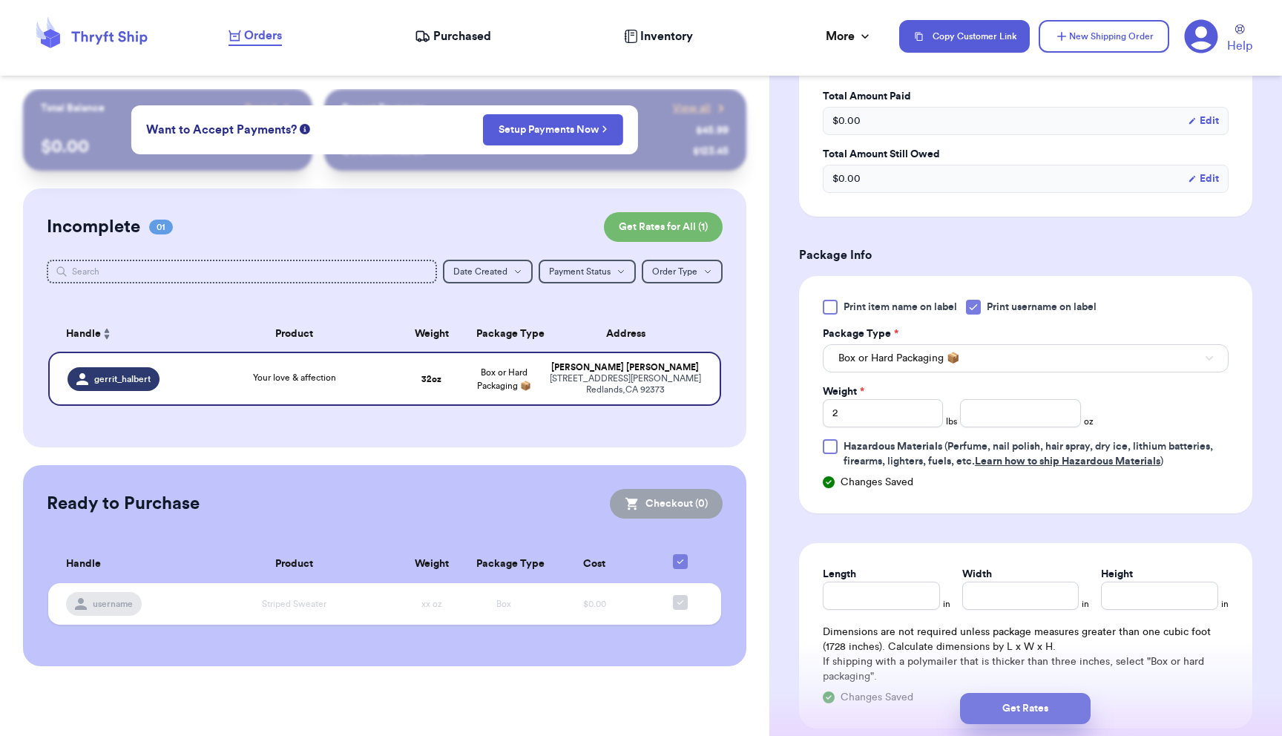
click at [1029, 713] on button "Get Rates" at bounding box center [1025, 708] width 131 height 31
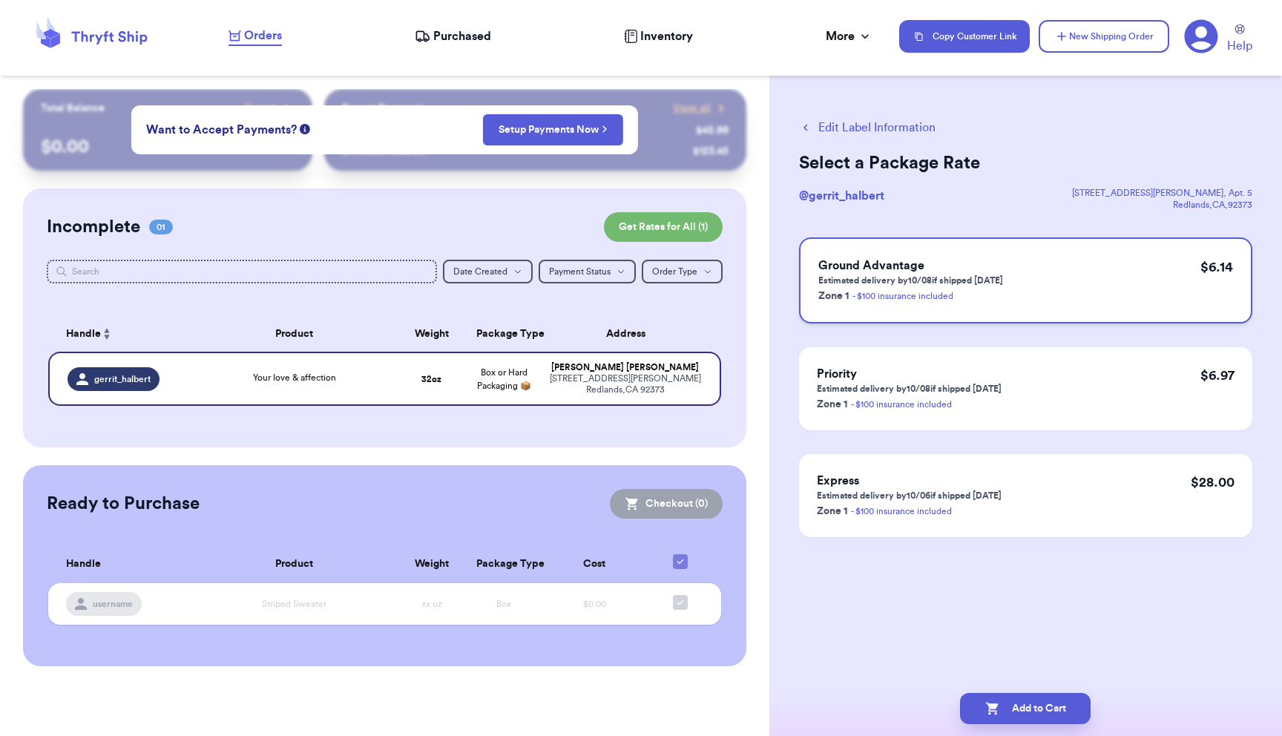
click at [1027, 262] on div "Ground Advantage Estimated delivery by 10/08 if shipped today Zone 1 - $100 ins…" at bounding box center [1025, 280] width 453 height 86
click at [1048, 259] on div "Ground Advantage Estimated delivery by 10/08 if shipped today Zone 1 - $100 ins…" at bounding box center [1025, 280] width 453 height 86
click at [1029, 704] on button "Add to Cart" at bounding box center [1025, 708] width 131 height 31
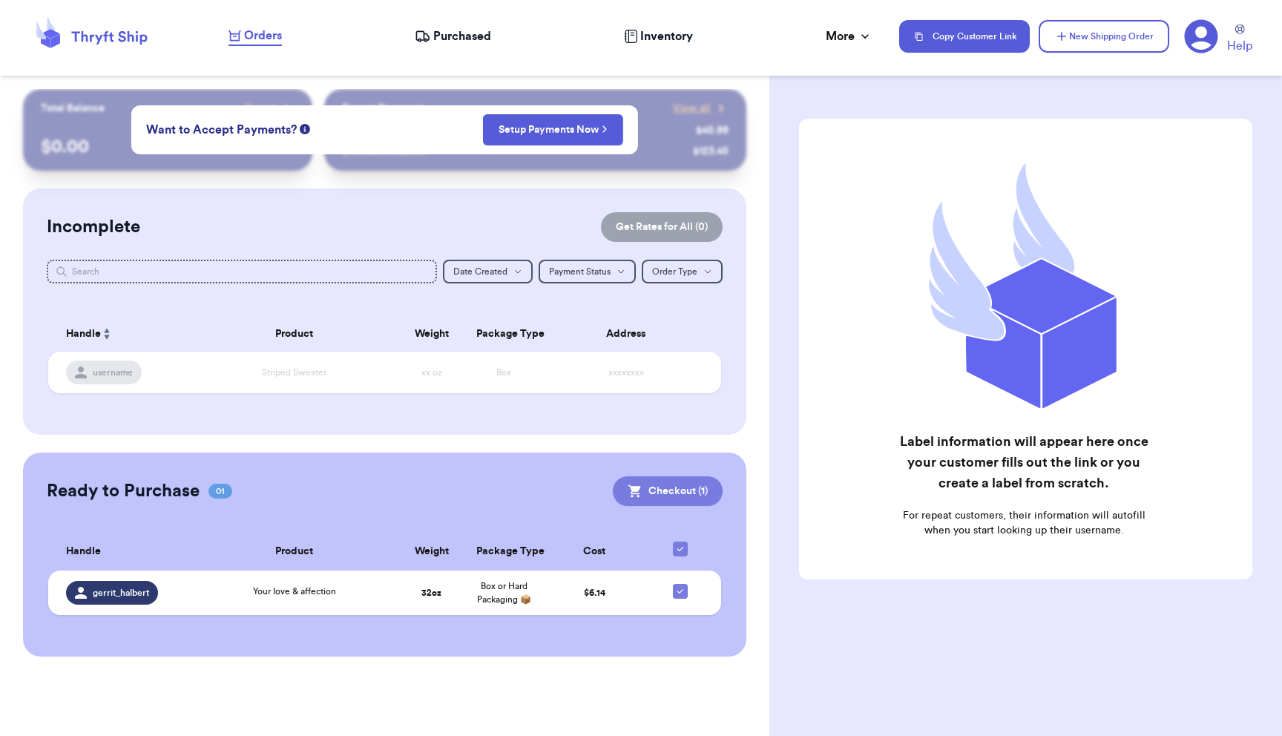
click at [655, 483] on button "Checkout ( 1 )" at bounding box center [668, 491] width 110 height 30
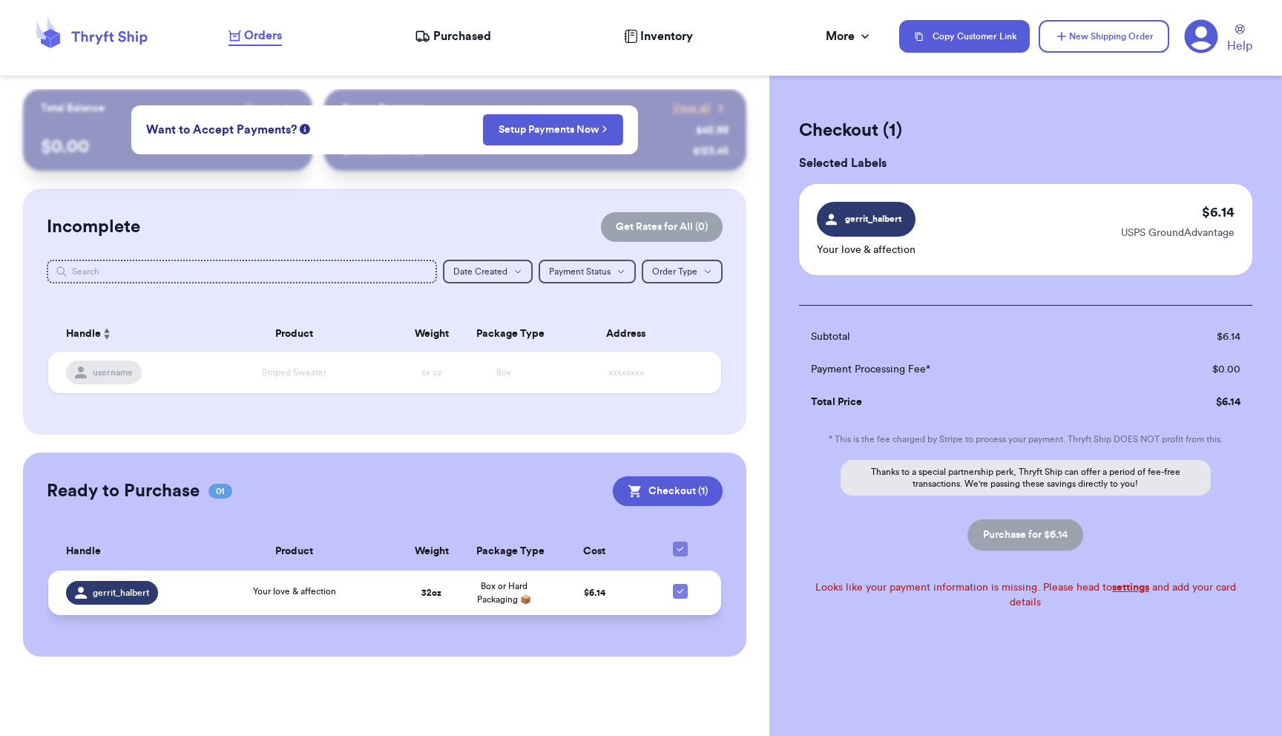
click at [393, 589] on td "Your love & affection" at bounding box center [294, 593] width 203 height 45
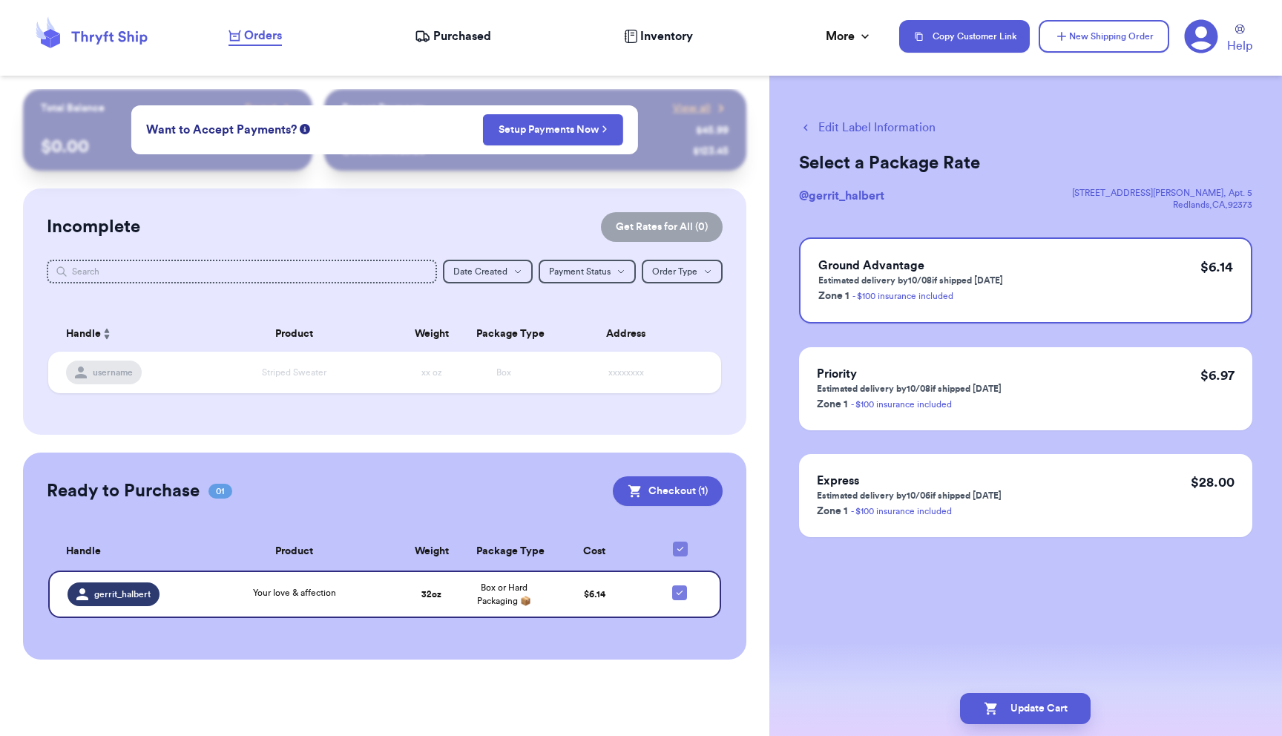
click at [891, 131] on button "Edit Label Information" at bounding box center [867, 128] width 137 height 18
checkbox input "false"
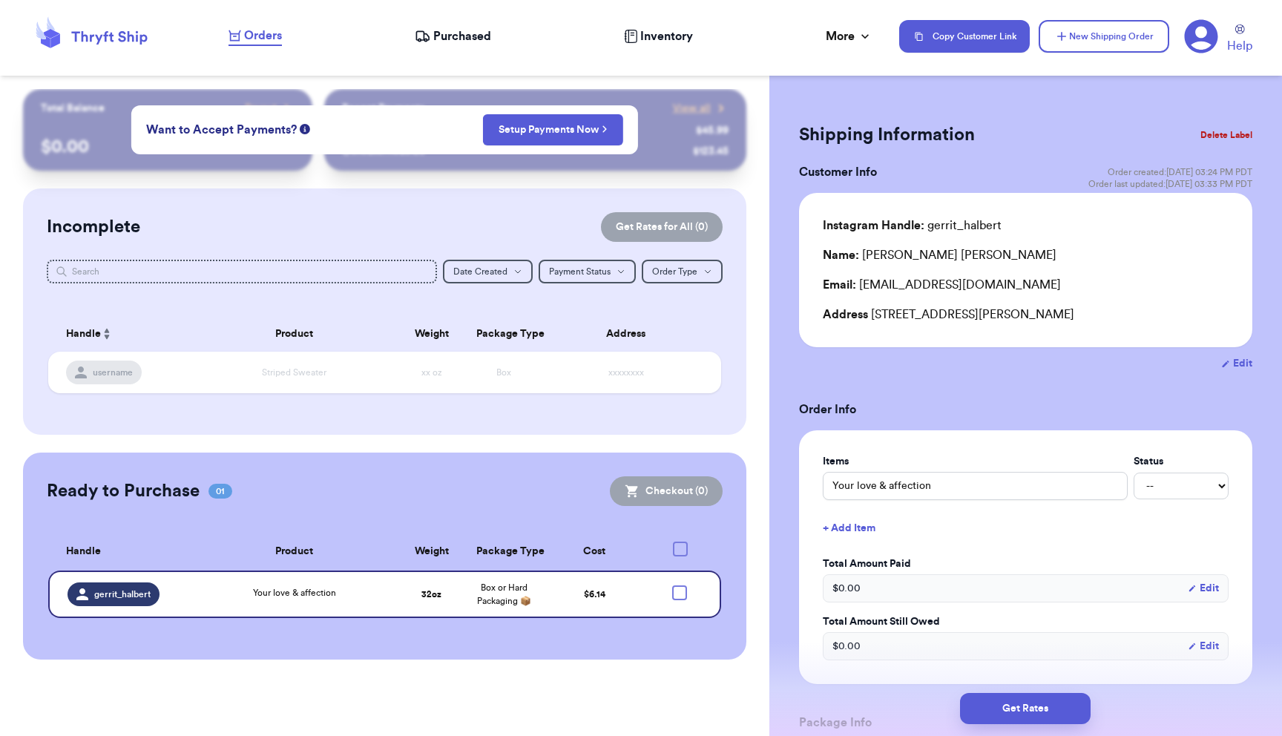
checkbox input "true"
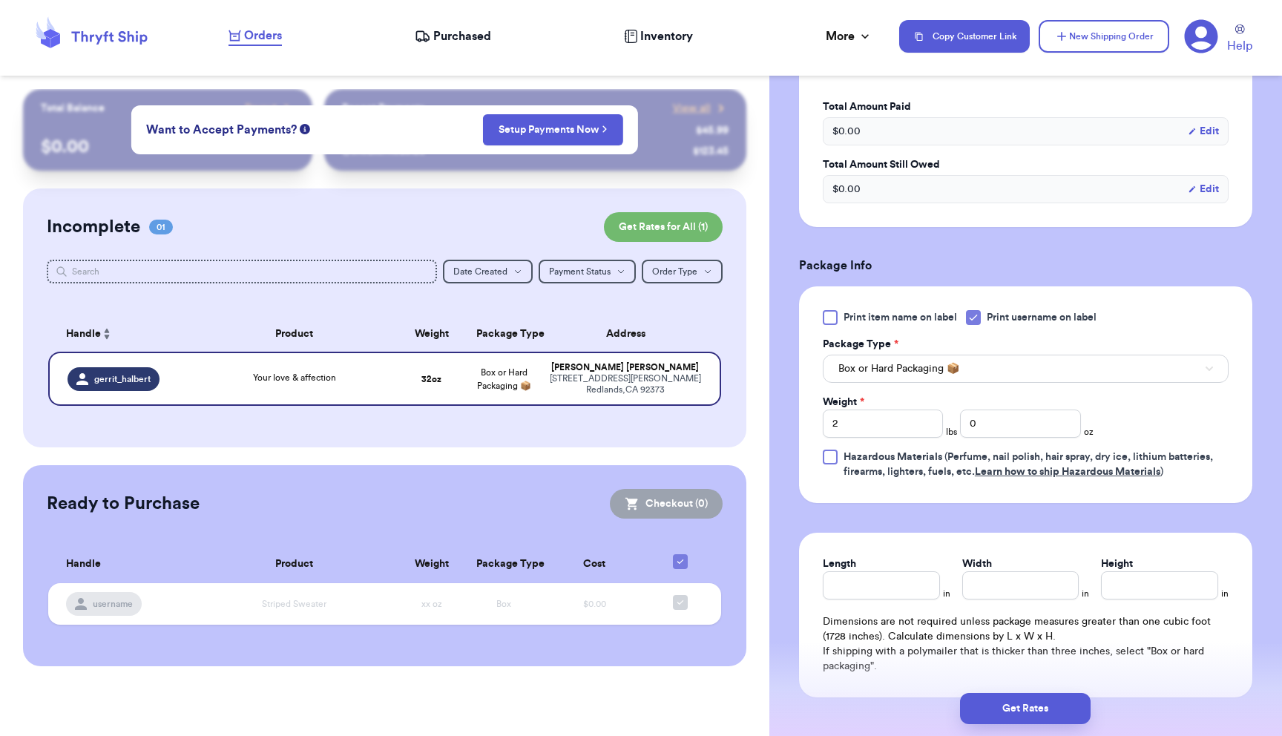
scroll to position [476, 0]
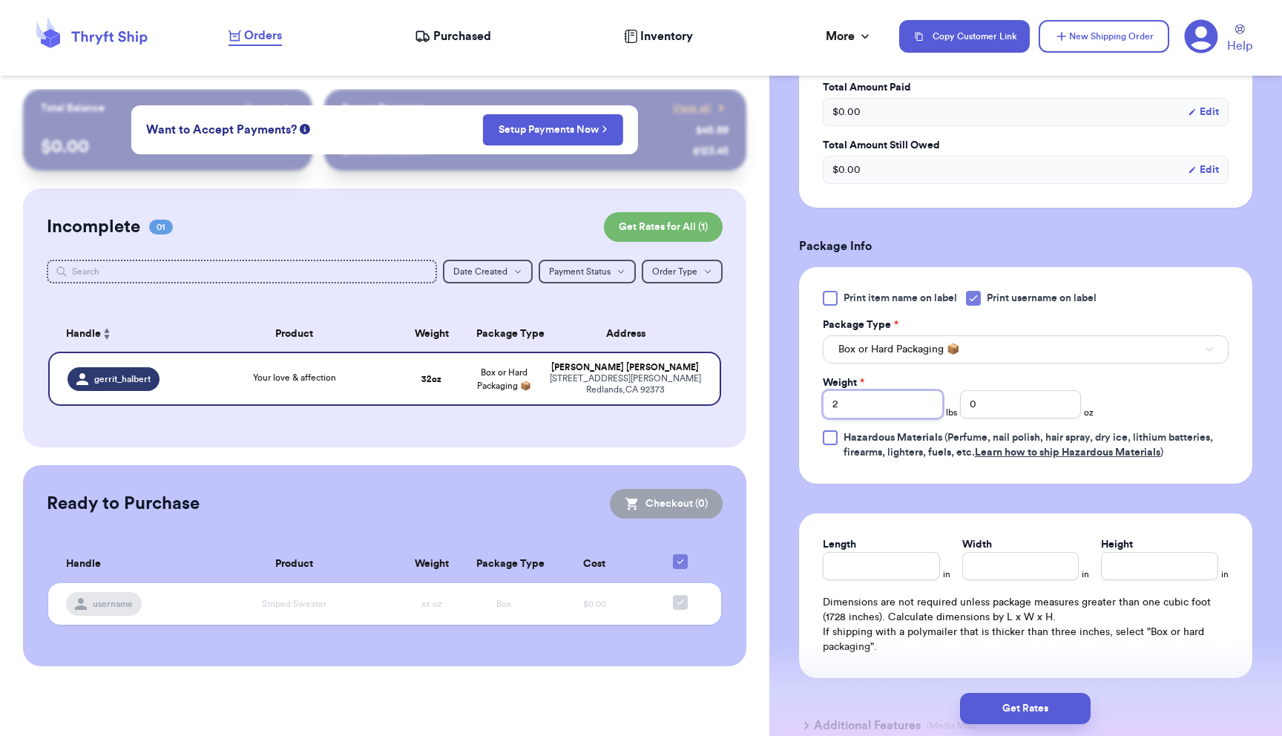
click at [883, 402] on input "2" at bounding box center [883, 404] width 120 height 28
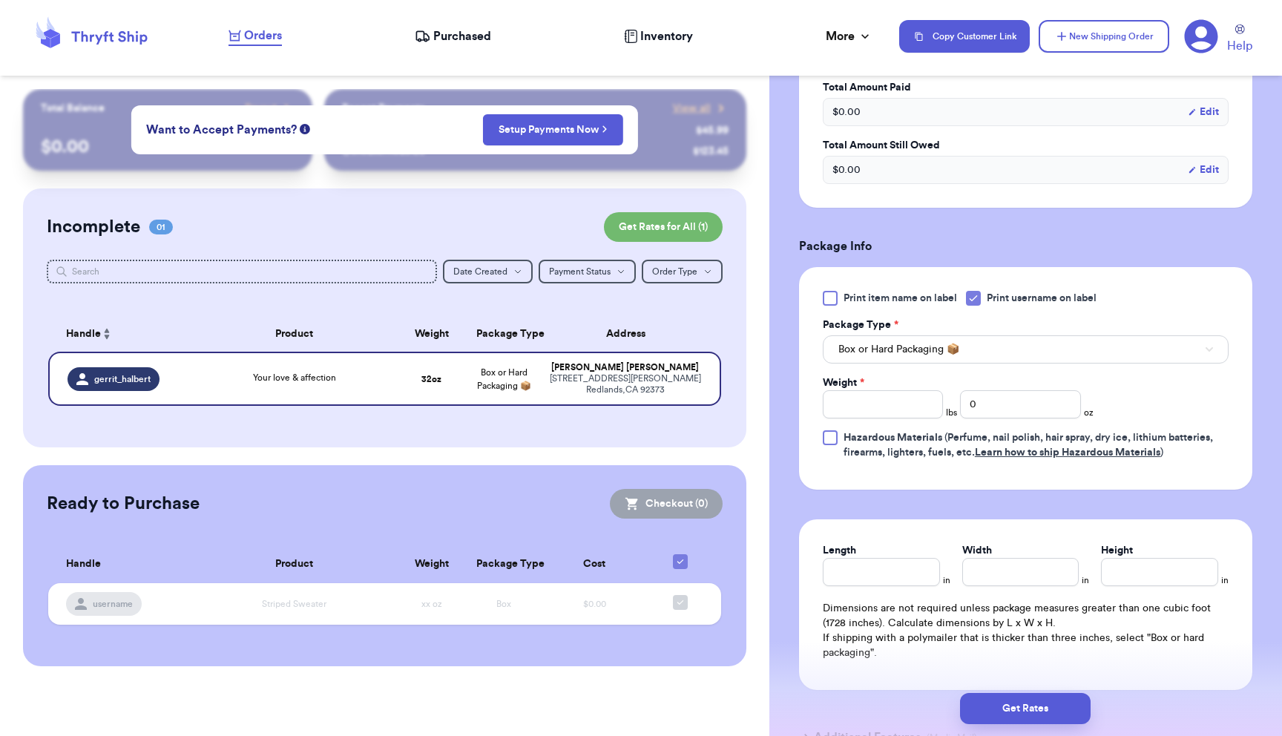
click at [1186, 367] on div "Print item name on label Print username on label Package Type * Box or Hard Pac…" at bounding box center [1026, 375] width 406 height 169
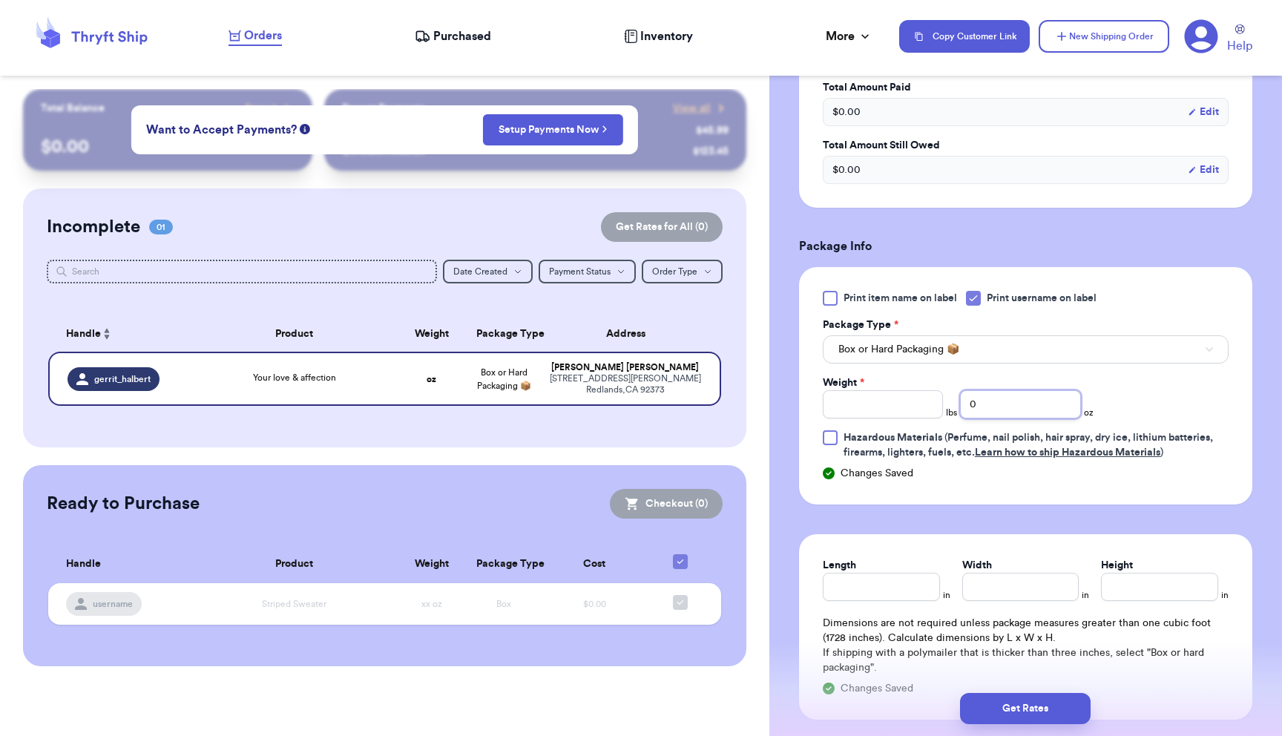
click at [1003, 412] on input "0" at bounding box center [1020, 404] width 120 height 28
type input "4.7"
click at [1173, 401] on div "Print item name on label Print username on label Package Type * Box or Hard Pac…" at bounding box center [1026, 375] width 406 height 169
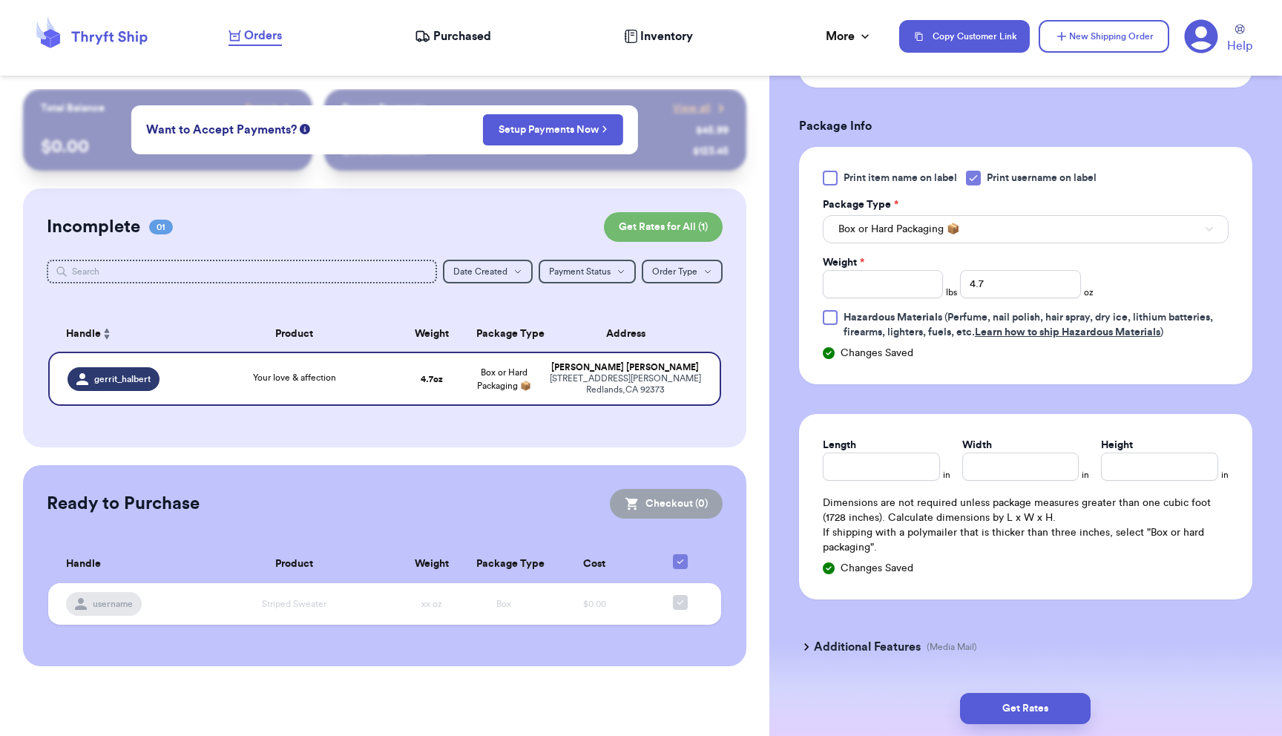
scroll to position [603, 0]
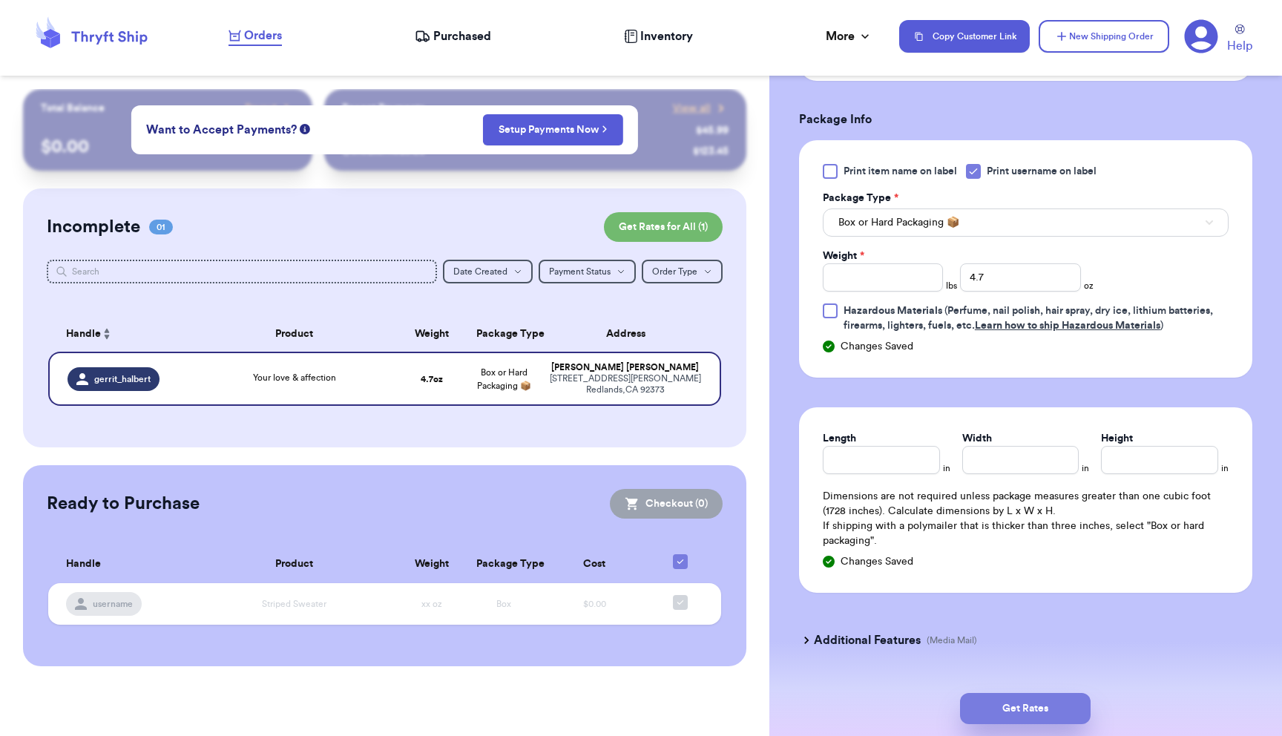
click at [1037, 707] on button "Get Rates" at bounding box center [1025, 708] width 131 height 31
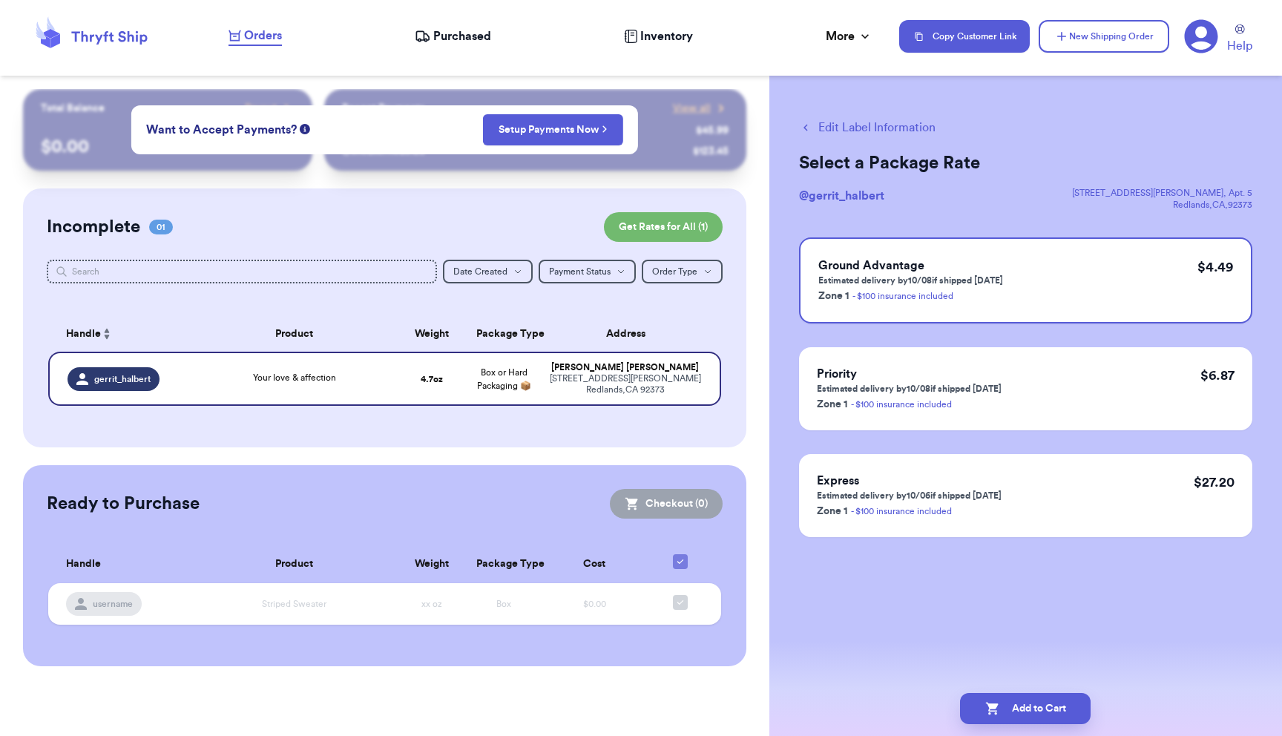
scroll to position [0, 0]
click at [1069, 279] on div "Ground Advantage Estimated delivery by 10/08 if shipped today Zone 1 - $100 ins…" at bounding box center [1025, 280] width 453 height 86
click at [1021, 707] on button "Add to Cart" at bounding box center [1025, 708] width 131 height 31
checkbox input "true"
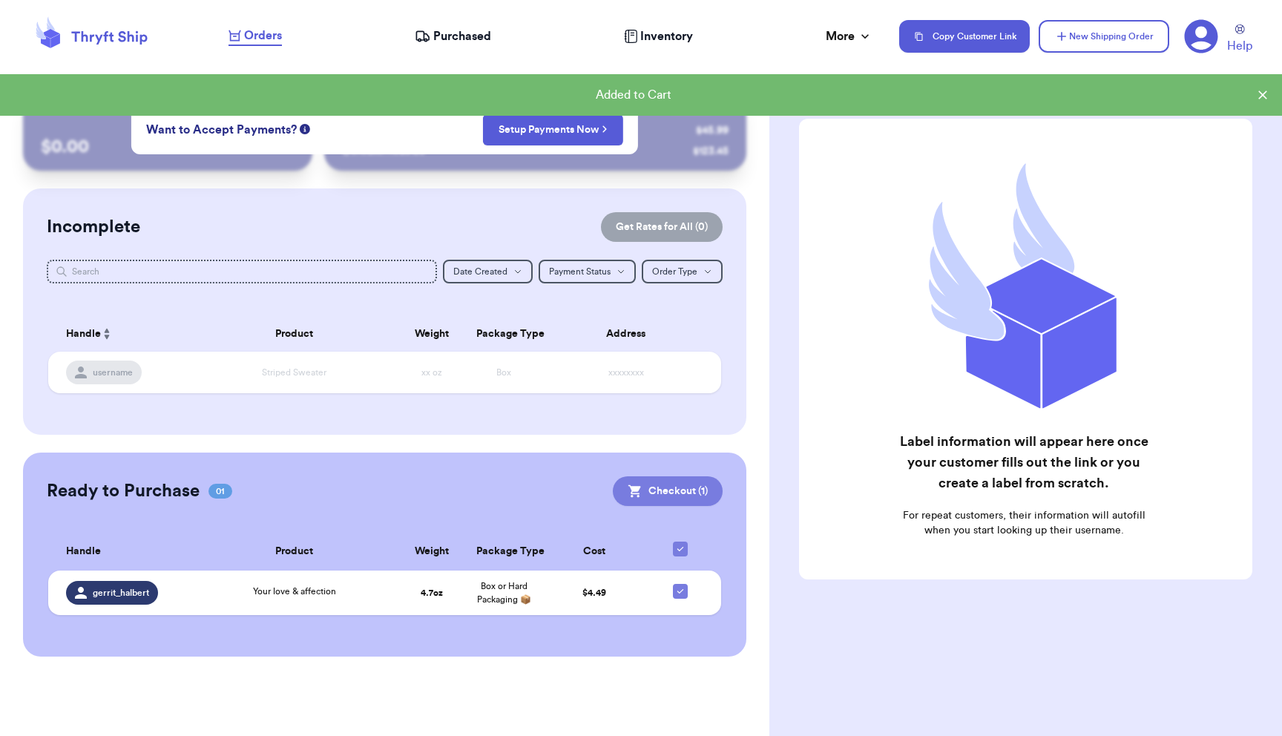
click at [661, 481] on button "Checkout ( 1 )" at bounding box center [668, 491] width 110 height 30
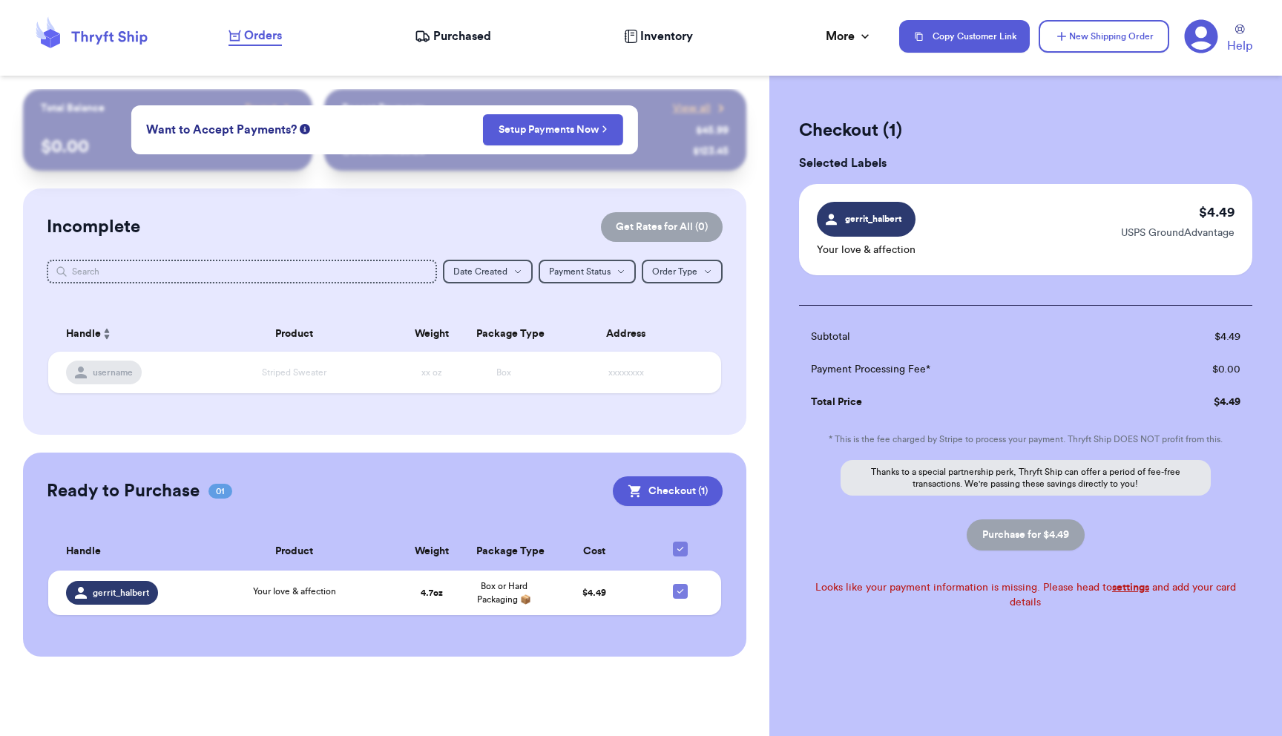
click at [1112, 587] on link "settings" at bounding box center [1130, 588] width 37 height 10
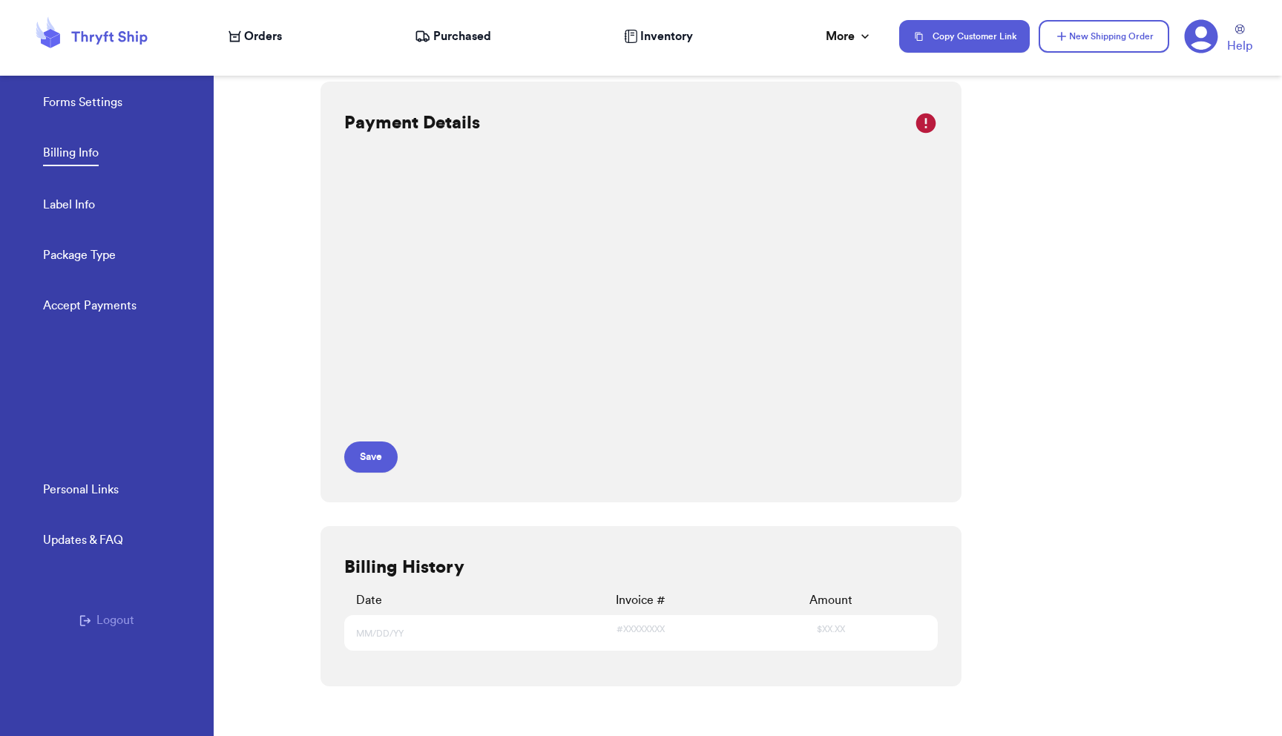
click at [85, 202] on link "Label Info" at bounding box center [69, 206] width 52 height 21
select select "CA"
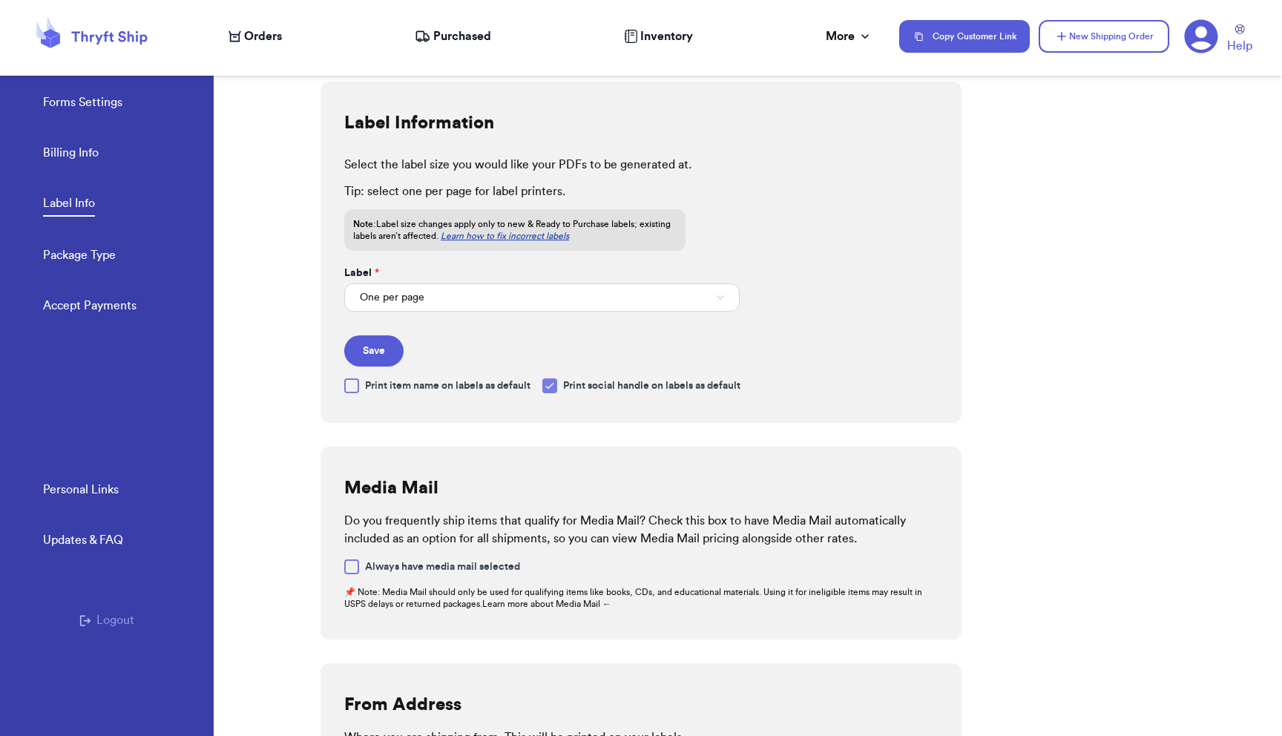
click at [121, 40] on icon at bounding box center [110, 37] width 76 height 13
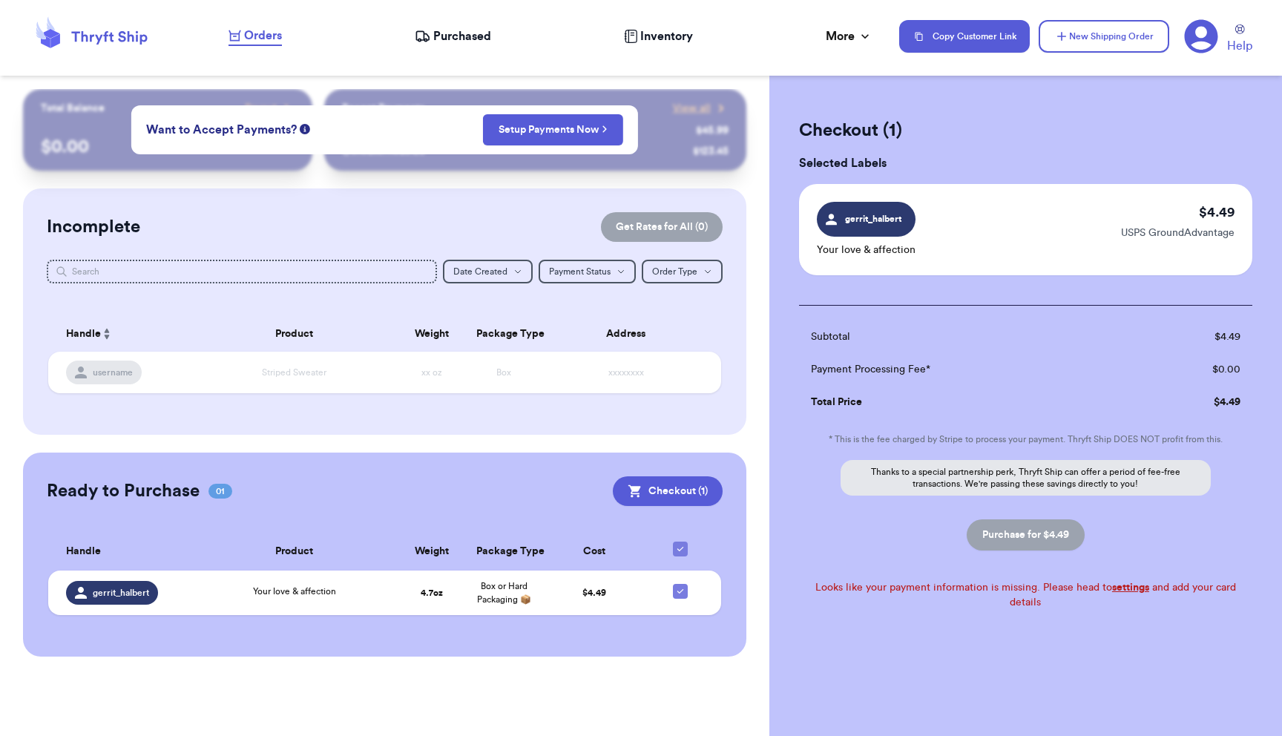
click at [450, 33] on span "Purchased" at bounding box center [462, 36] width 58 height 18
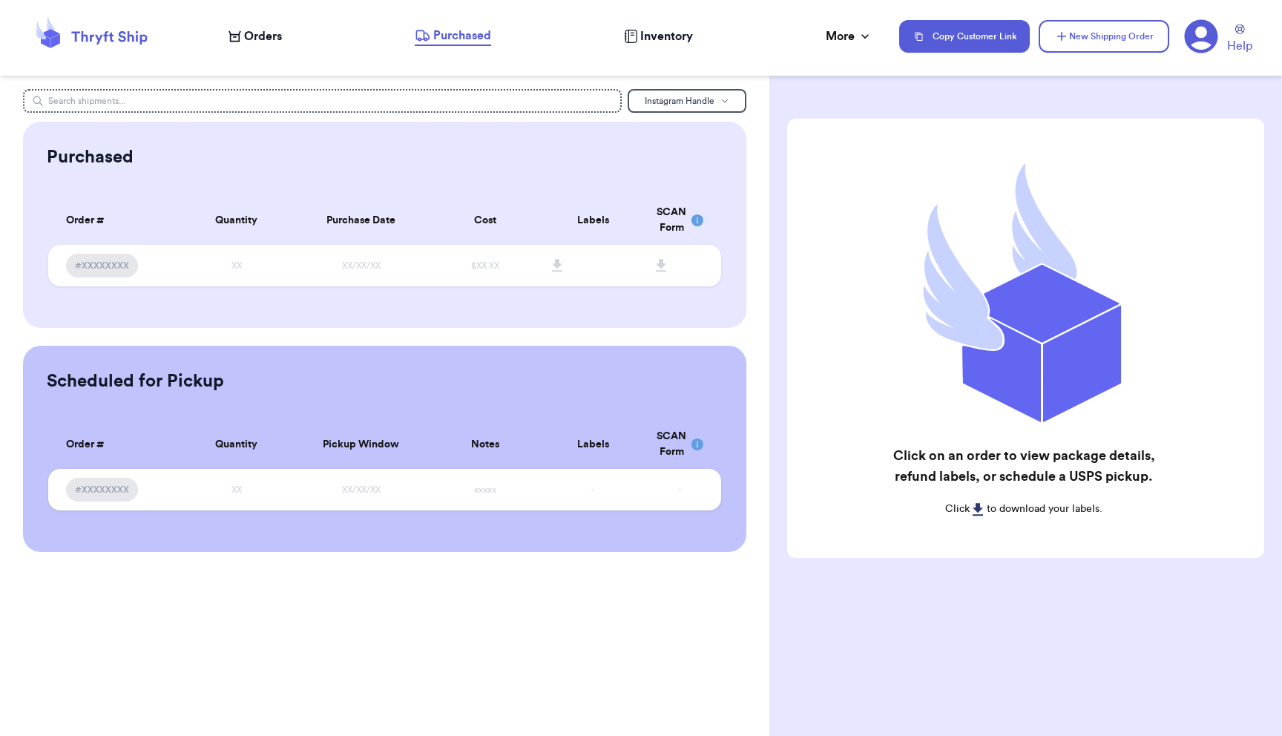
click at [654, 31] on span "Inventory" at bounding box center [666, 36] width 53 height 18
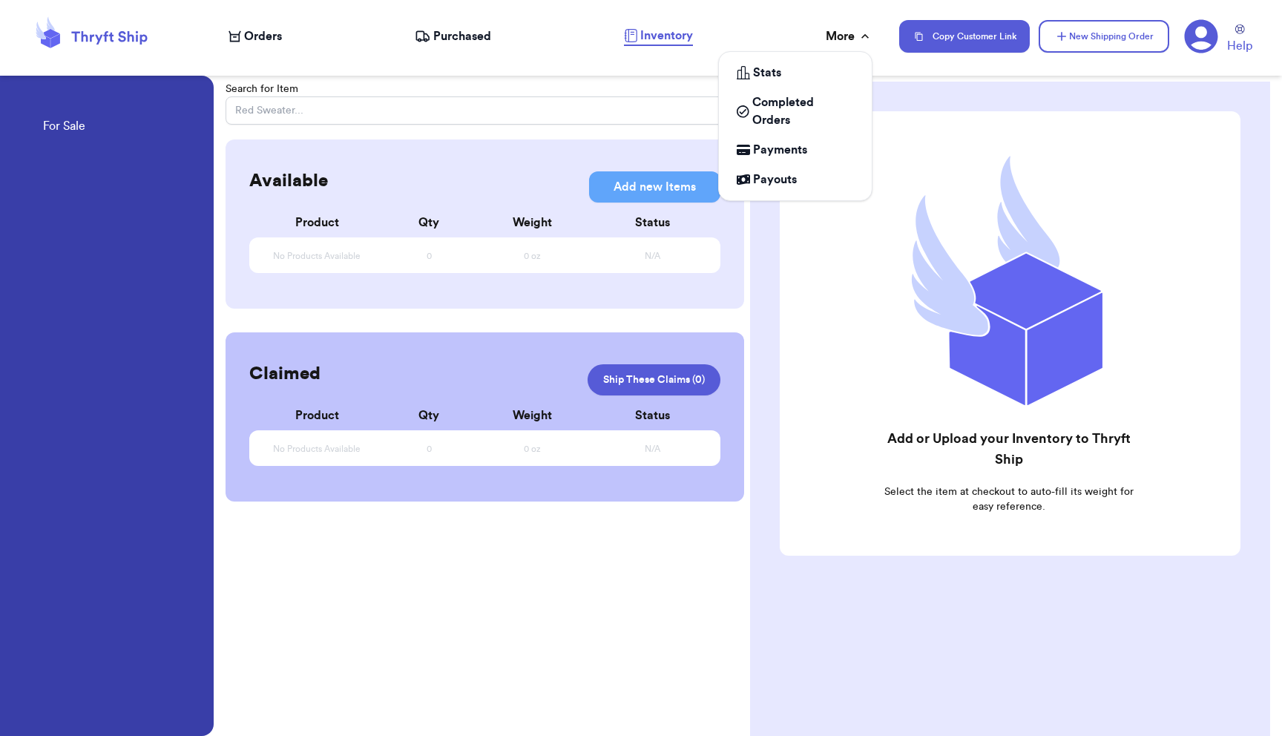
click at [839, 37] on div "More" at bounding box center [849, 36] width 47 height 18
click at [777, 68] on span "Stats" at bounding box center [767, 73] width 28 height 18
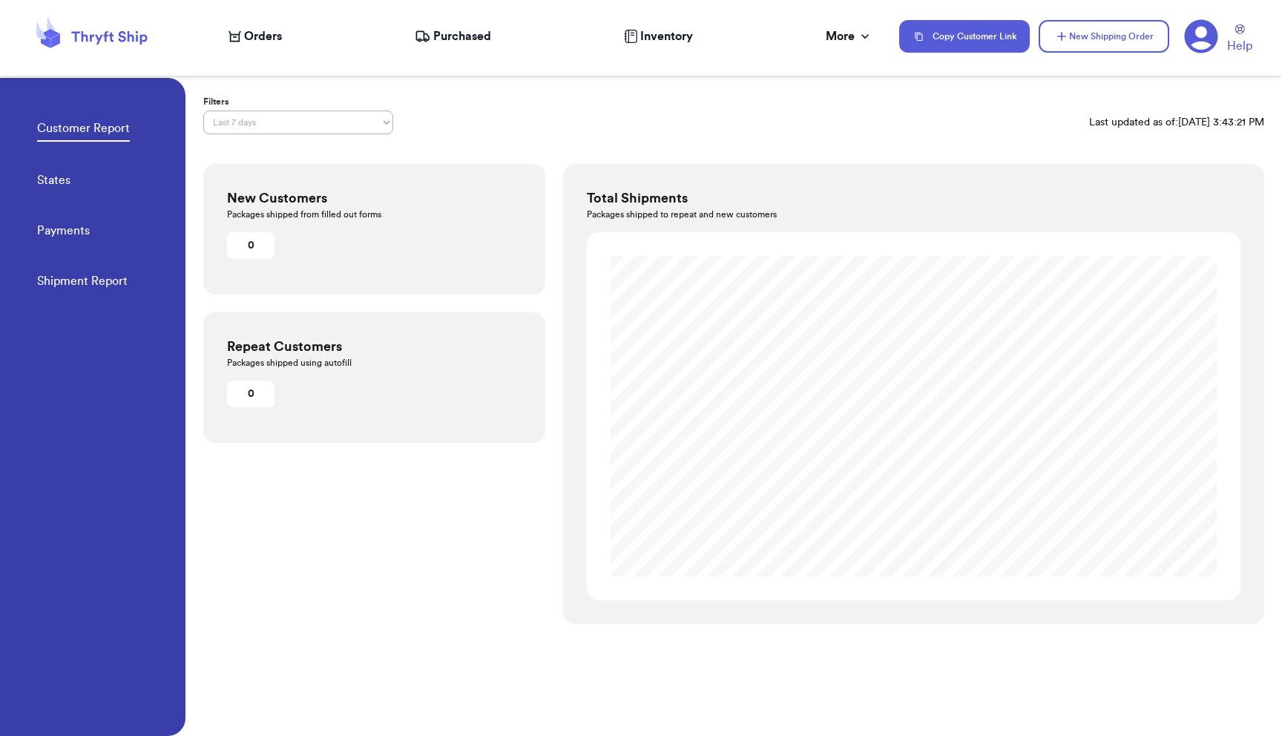
click at [68, 176] on link "States" at bounding box center [53, 181] width 33 height 21
select select "LAST_30_DAYS"
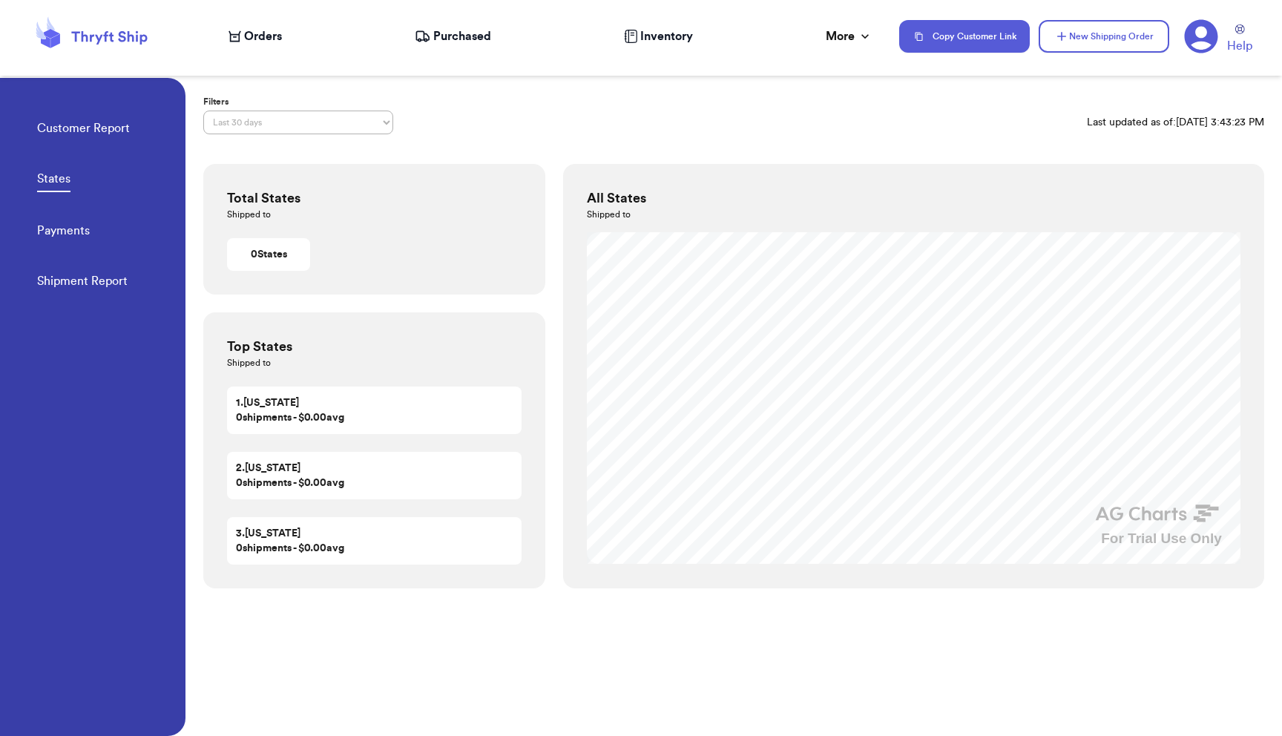
click at [67, 231] on link "Payments" at bounding box center [63, 232] width 53 height 21
select select "LAST_30_DAYS"
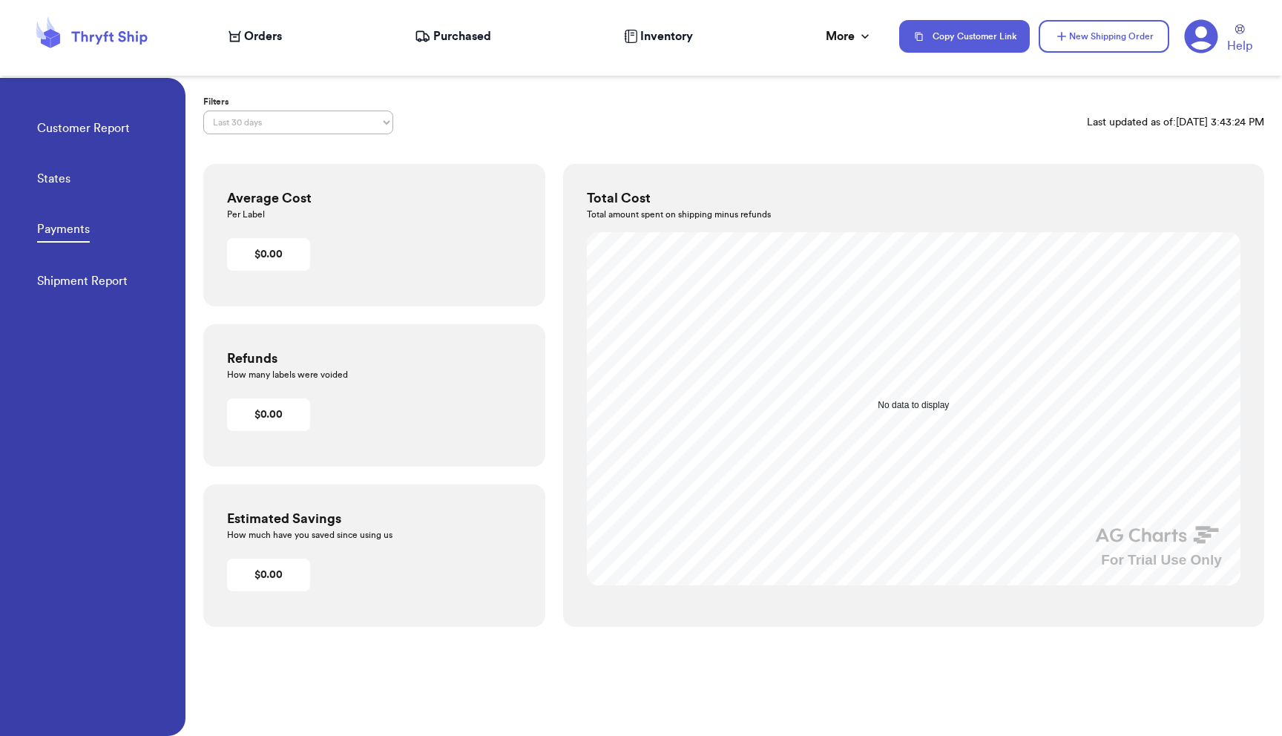
click at [66, 275] on link "Shipment Report" at bounding box center [82, 282] width 91 height 21
select select "LAST_30_DAYS"
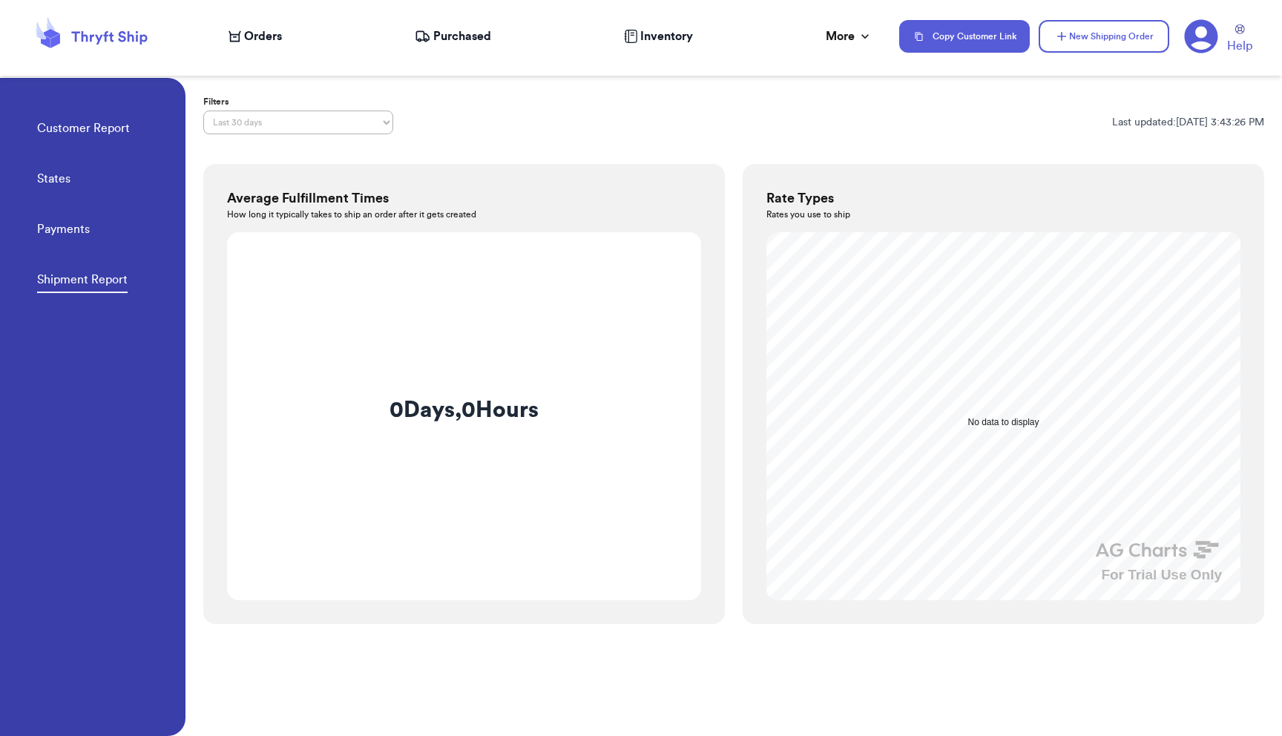
click at [92, 119] on link "Customer Report" at bounding box center [83, 129] width 93 height 21
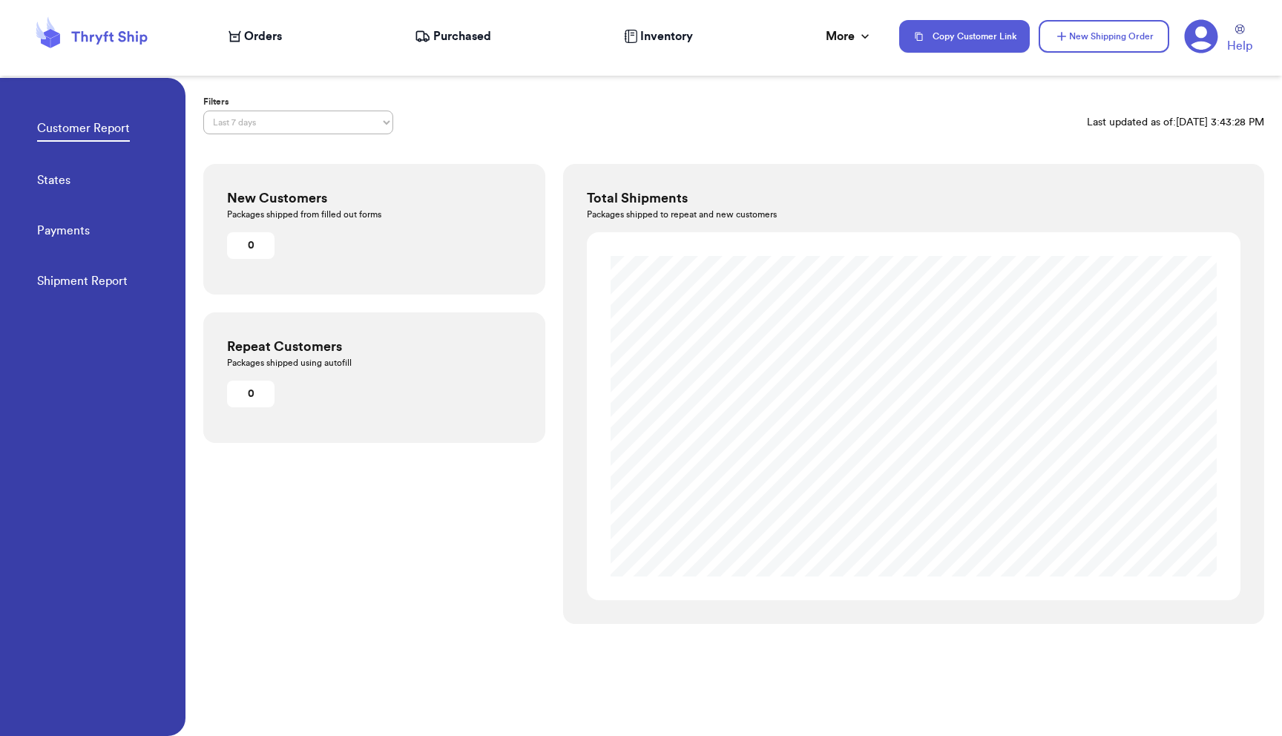
click at [108, 33] on icon at bounding box center [91, 36] width 119 height 40
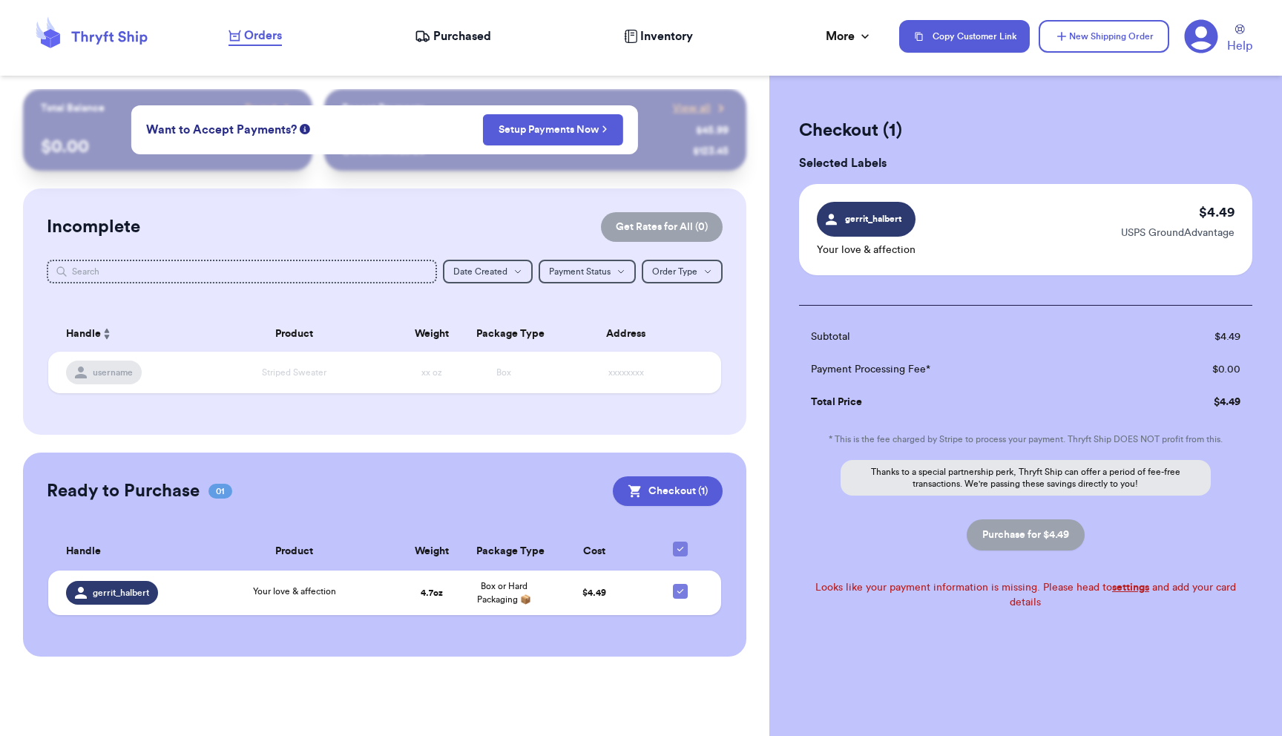
click at [1115, 588] on link "settings" at bounding box center [1130, 588] width 37 height 10
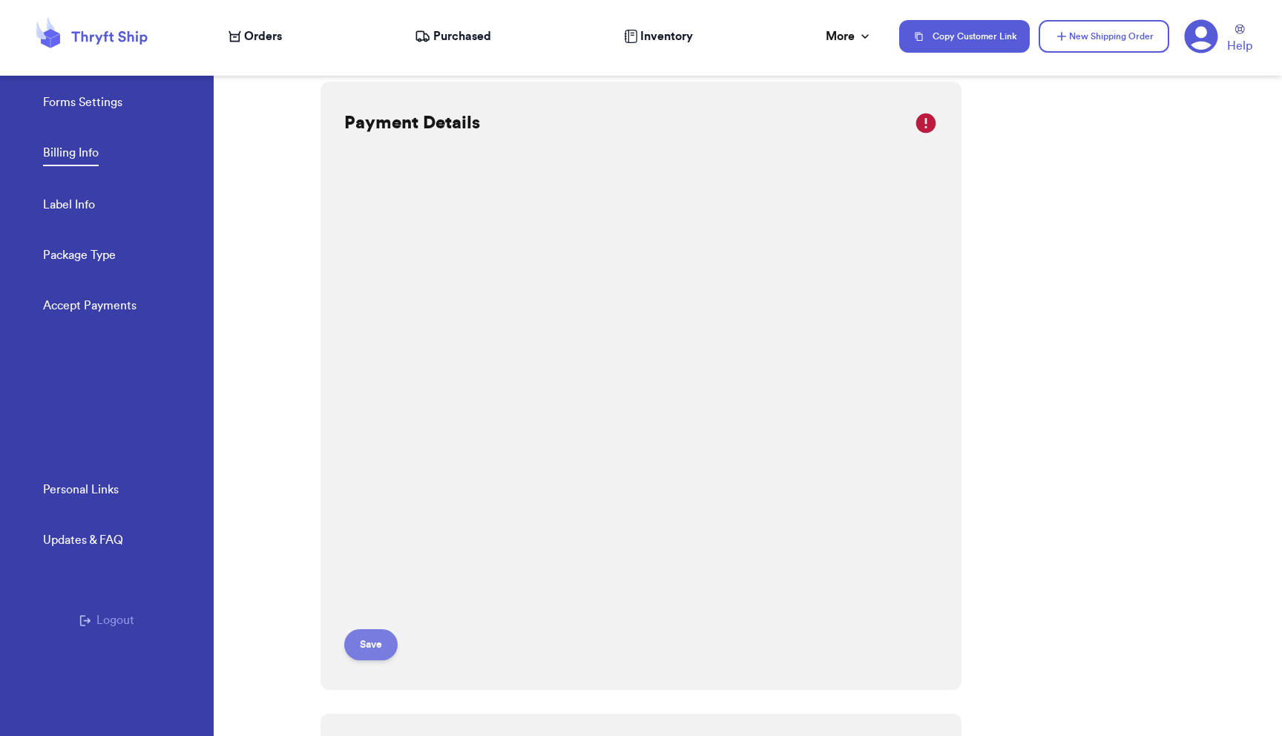
click at [375, 634] on button "Save" at bounding box center [370, 644] width 53 height 31
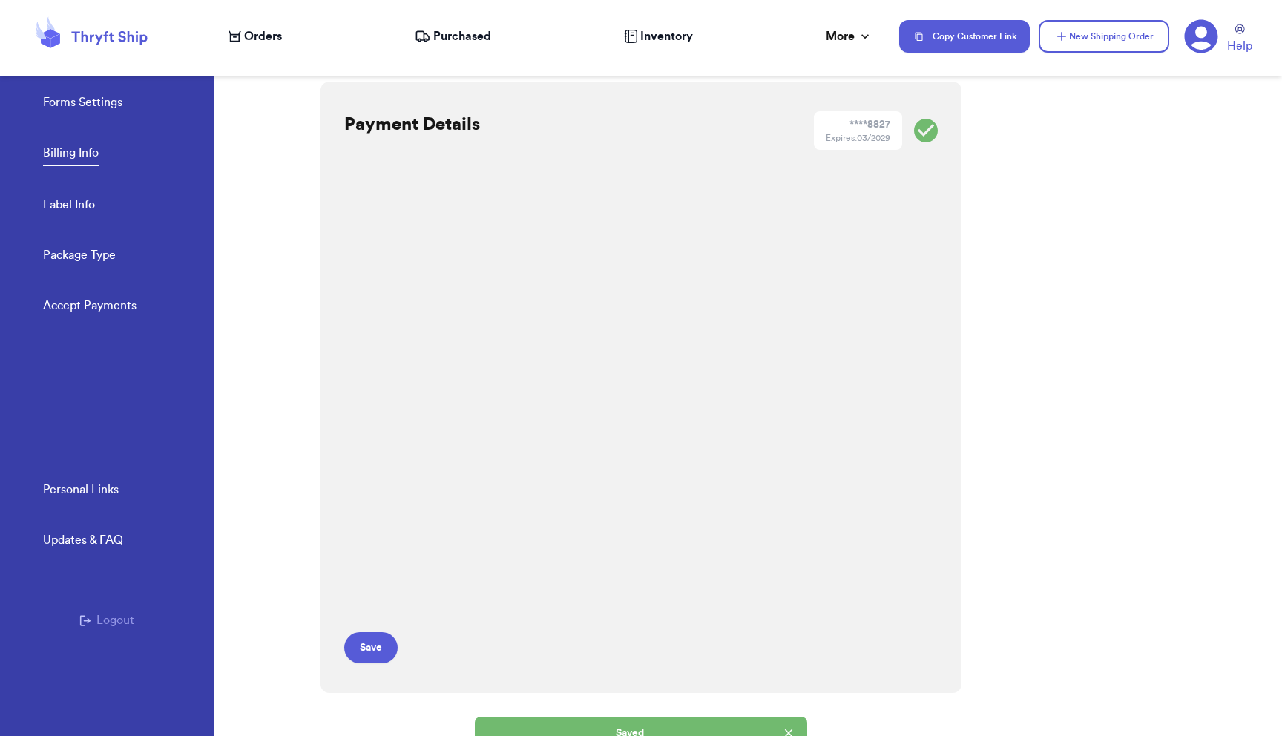
click at [243, 30] on div "Orders" at bounding box center [255, 36] width 53 height 18
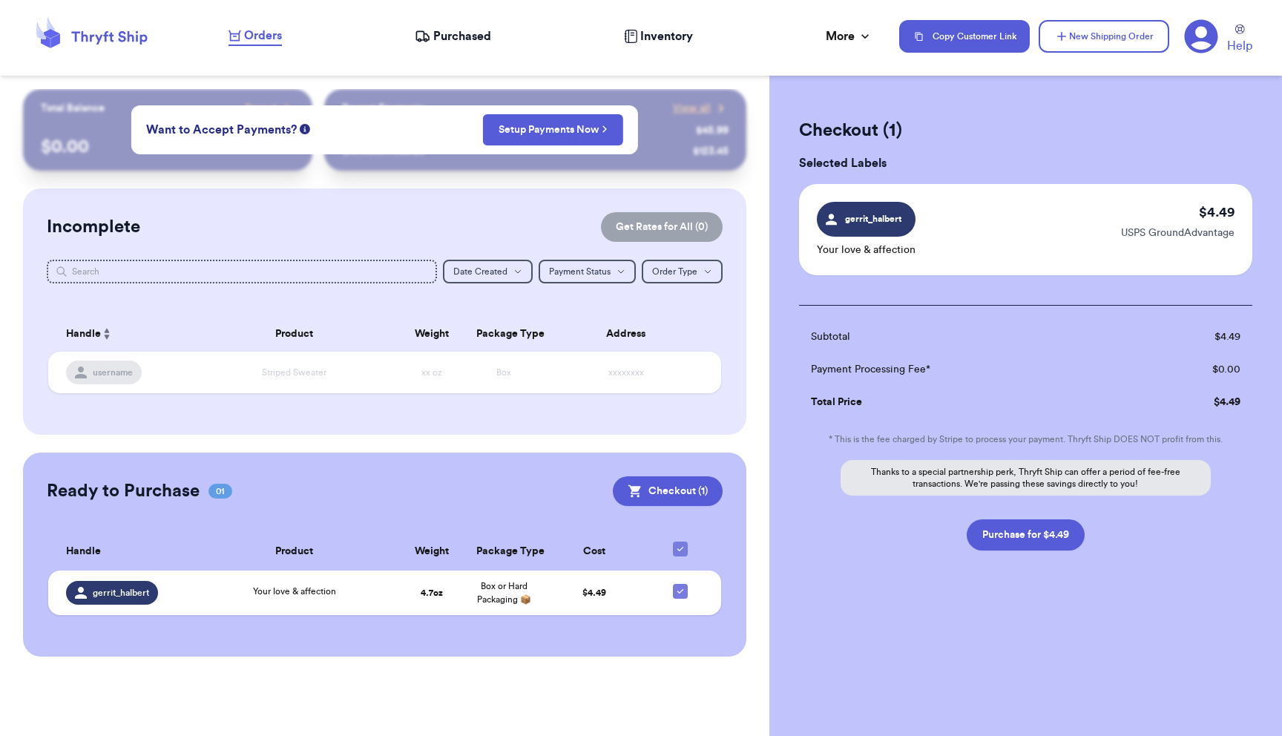
click at [124, 47] on icon at bounding box center [91, 36] width 119 height 40
click at [685, 548] on icon at bounding box center [681, 549] width 12 height 12
click at [681, 542] on input "checkbox" at bounding box center [680, 541] width 1 height 1
checkbox input "false"
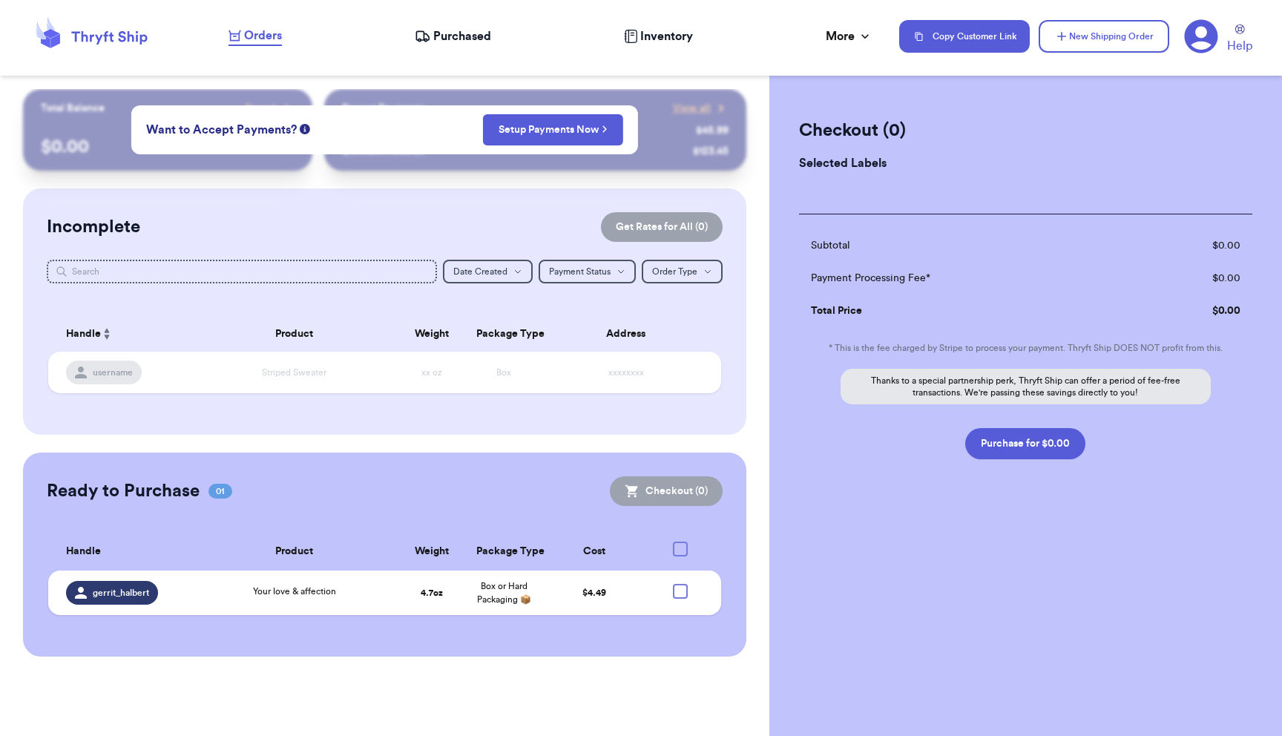
click at [119, 46] on icon at bounding box center [91, 36] width 119 height 40
click at [125, 37] on icon at bounding box center [110, 37] width 76 height 13
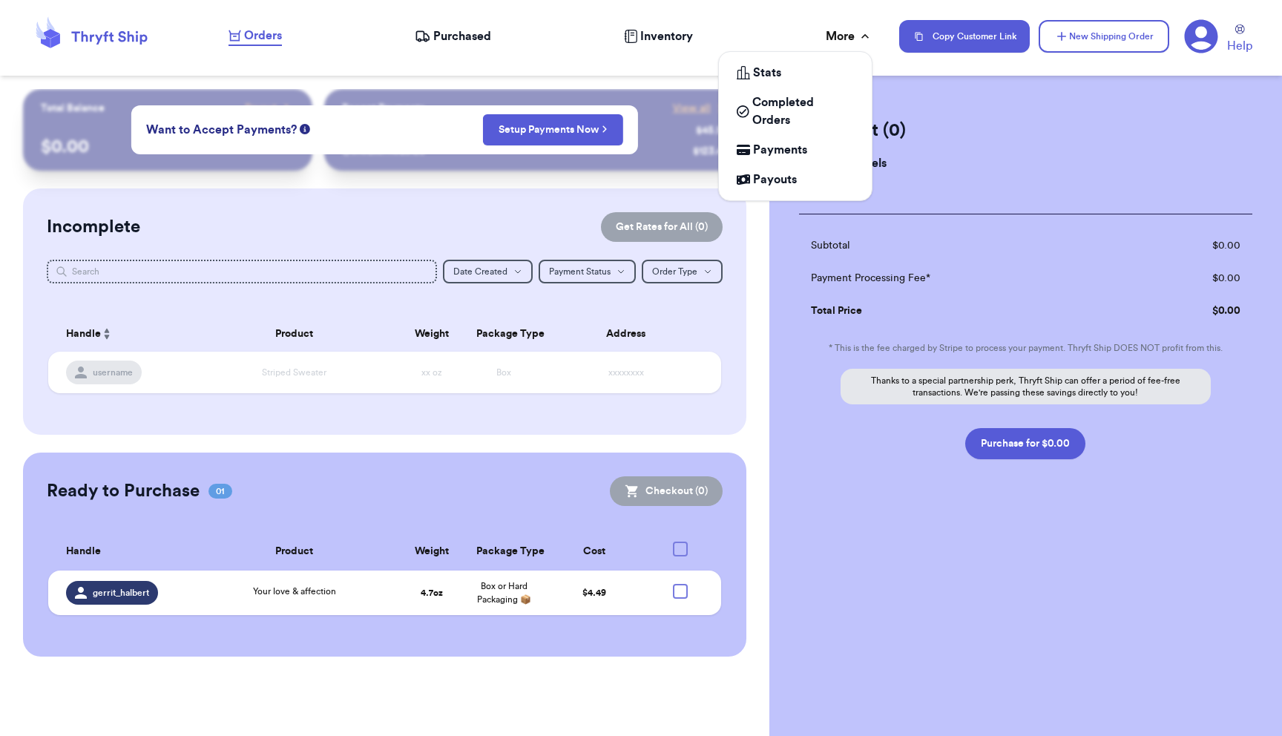
click at [839, 36] on div "More" at bounding box center [849, 36] width 47 height 18
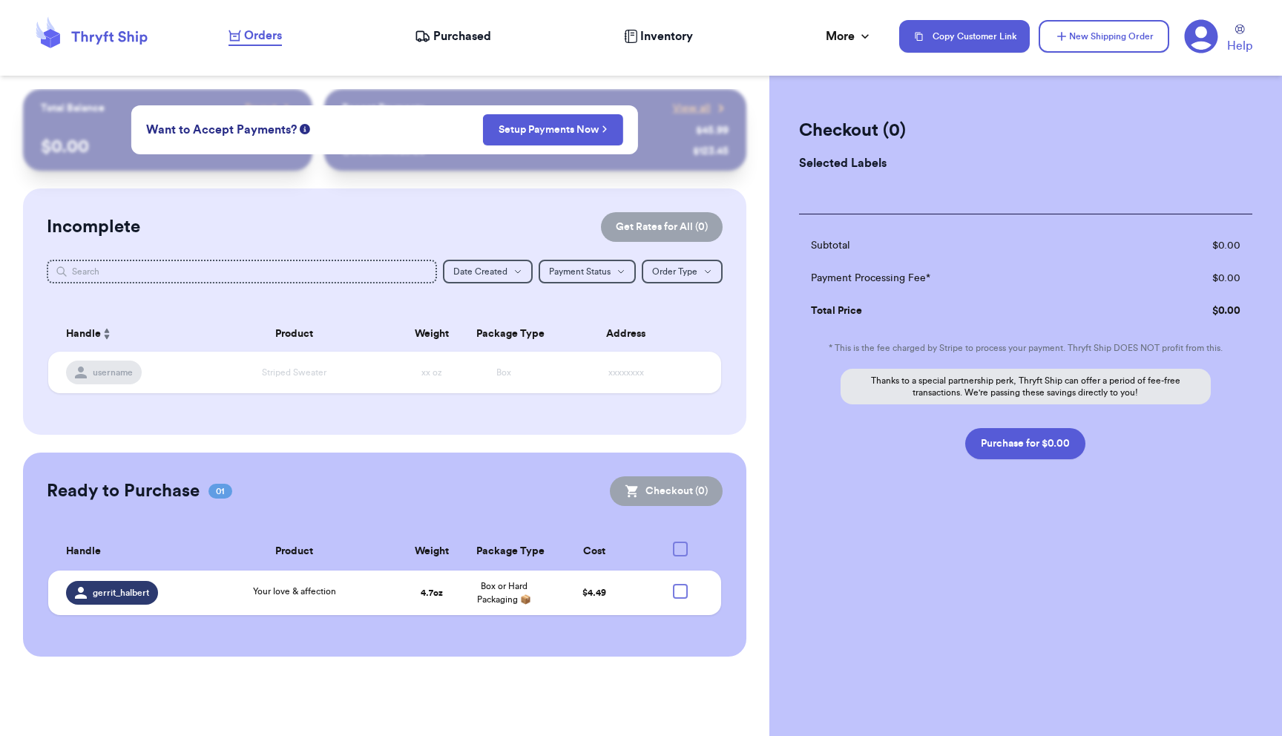
click at [1204, 36] on icon at bounding box center [1201, 36] width 34 height 34
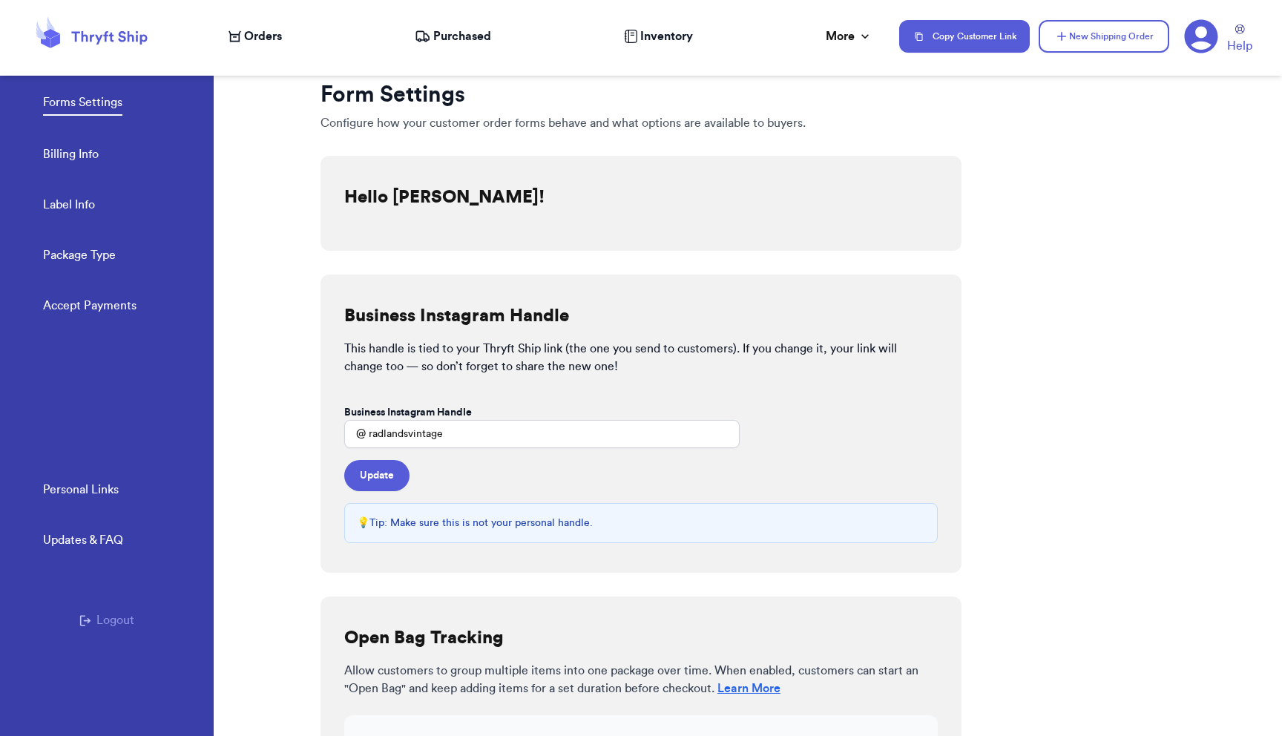
click at [114, 537] on div "Updates & FAQ" at bounding box center [83, 540] width 80 height 18
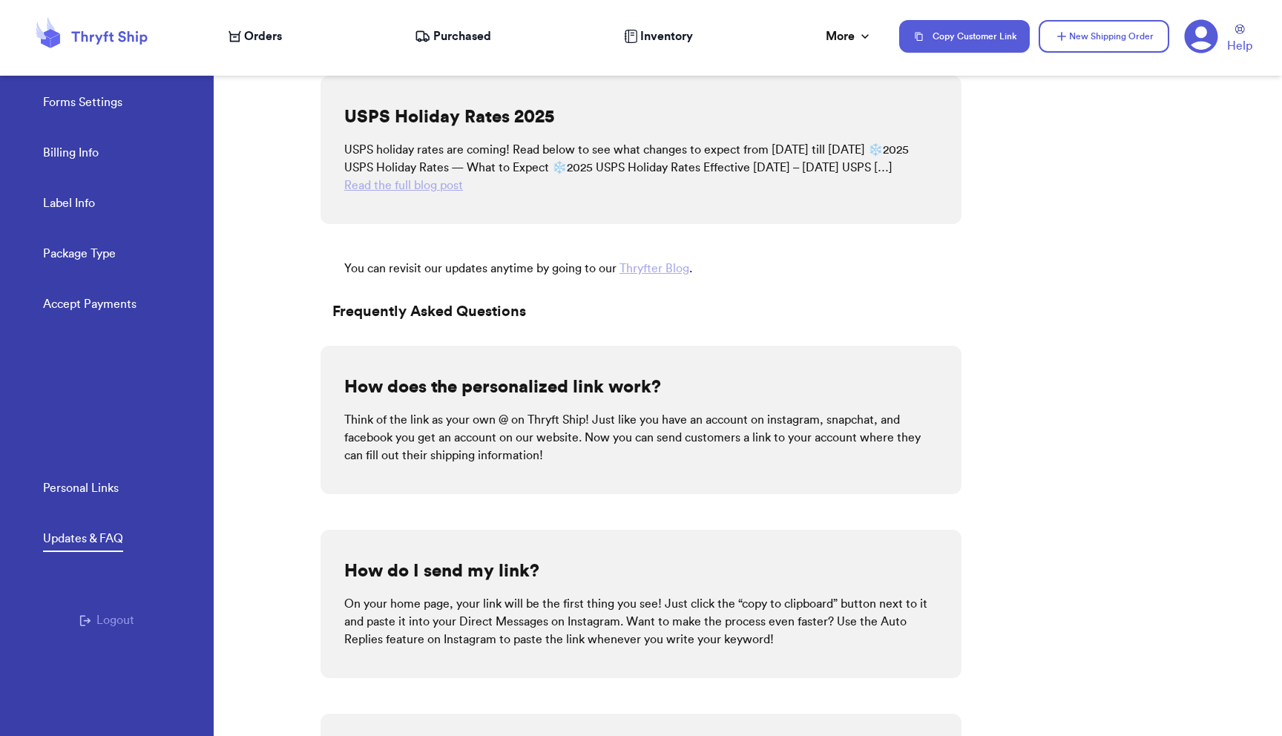
scroll to position [63, 0]
